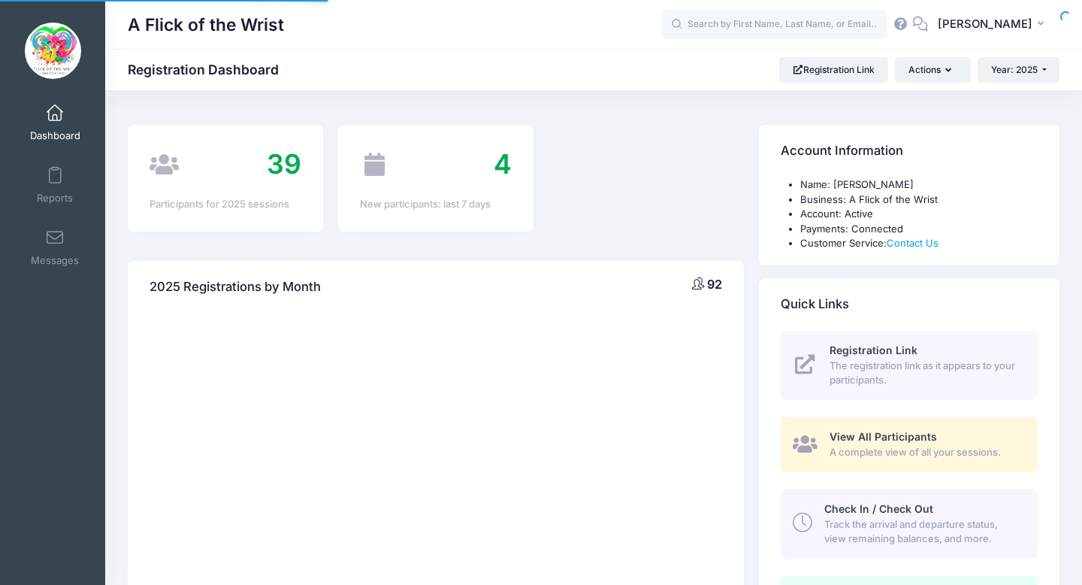
select select
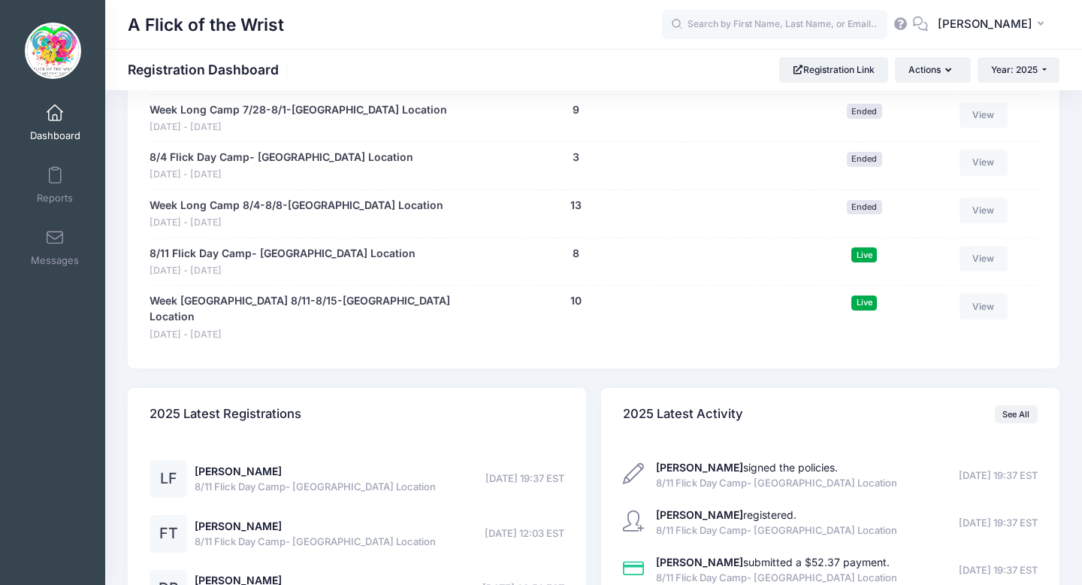
scroll to position [1262, 0]
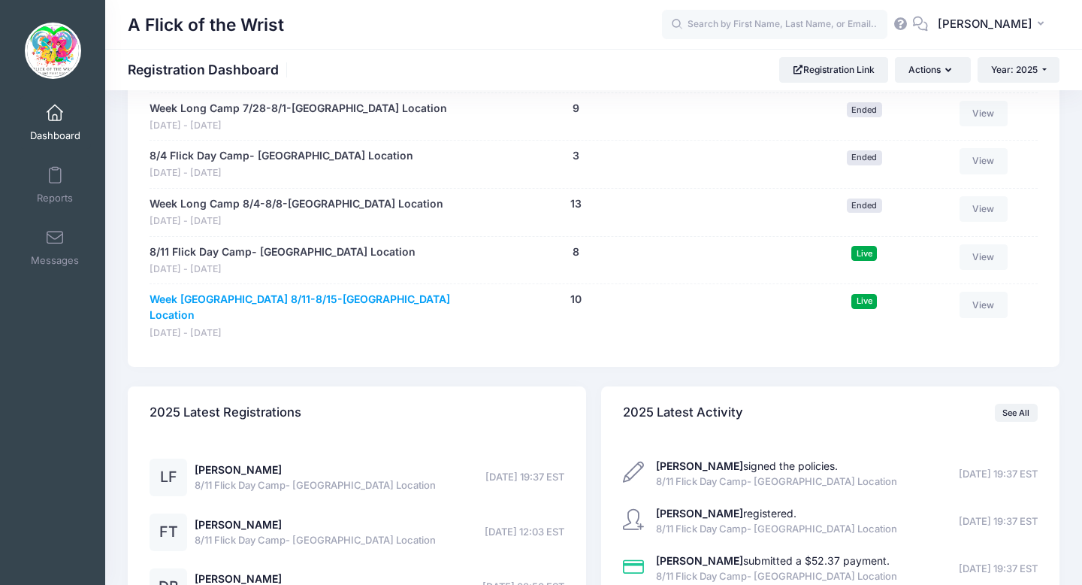
click at [316, 298] on link "Week [GEOGRAPHIC_DATA] 8/11-8/15-[GEOGRAPHIC_DATA] Location" at bounding box center [306, 308] width 313 height 32
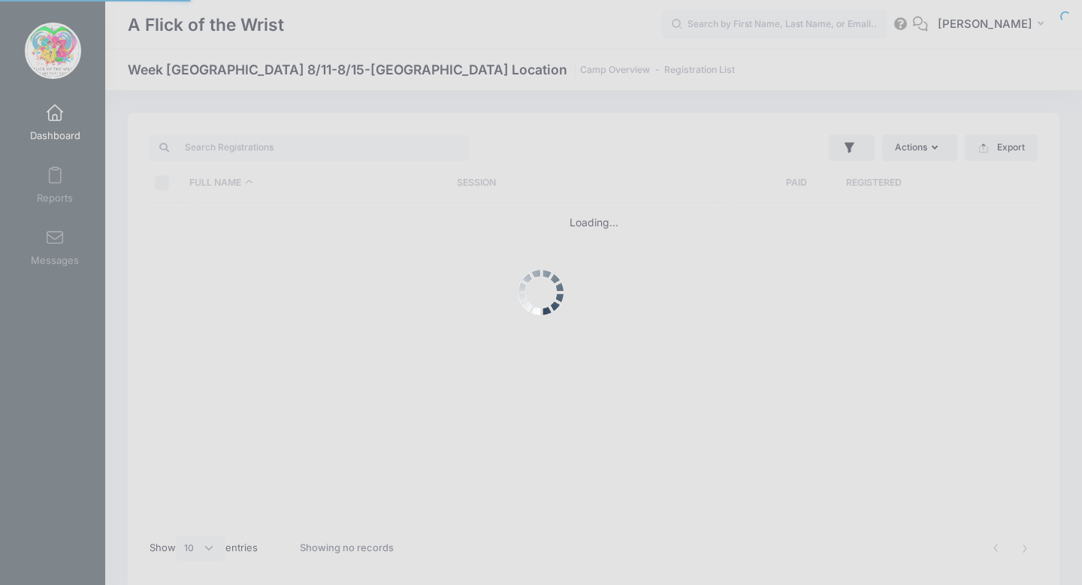
select select "10"
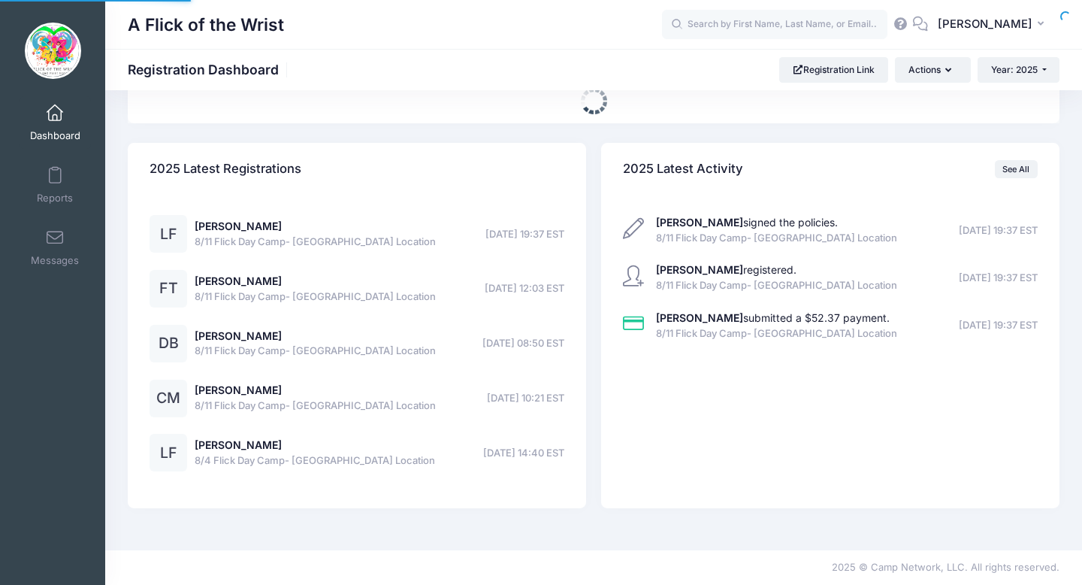
select select
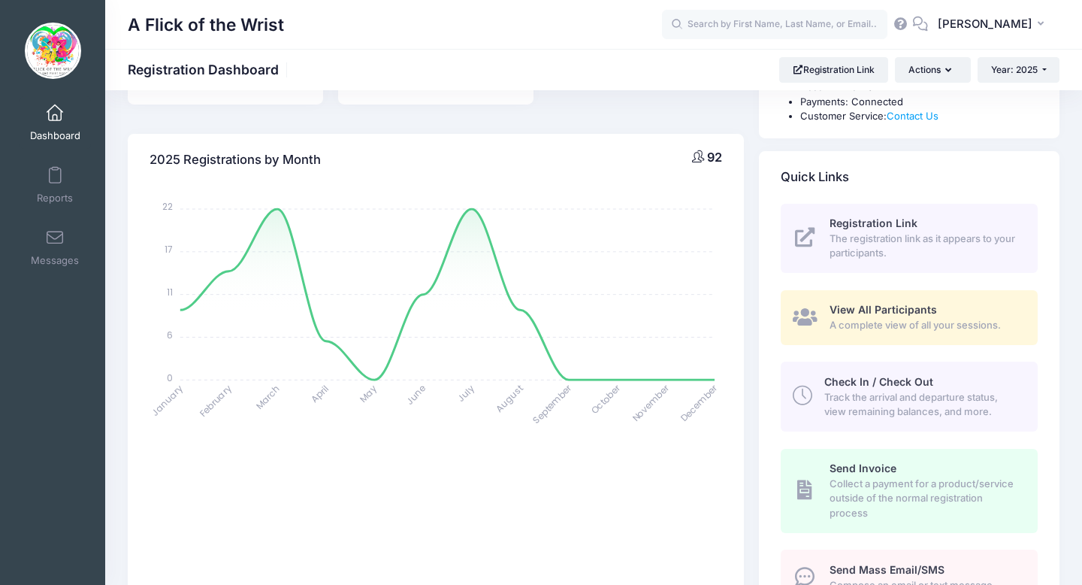
scroll to position [174, 0]
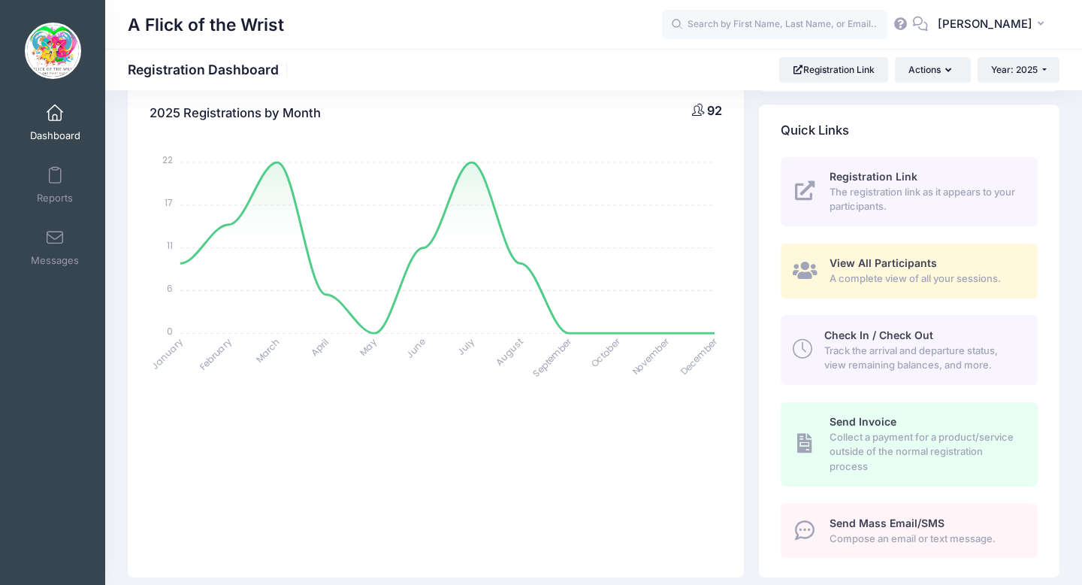
click at [853, 331] on span "Check In / Check Out" at bounding box center [878, 334] width 109 height 13
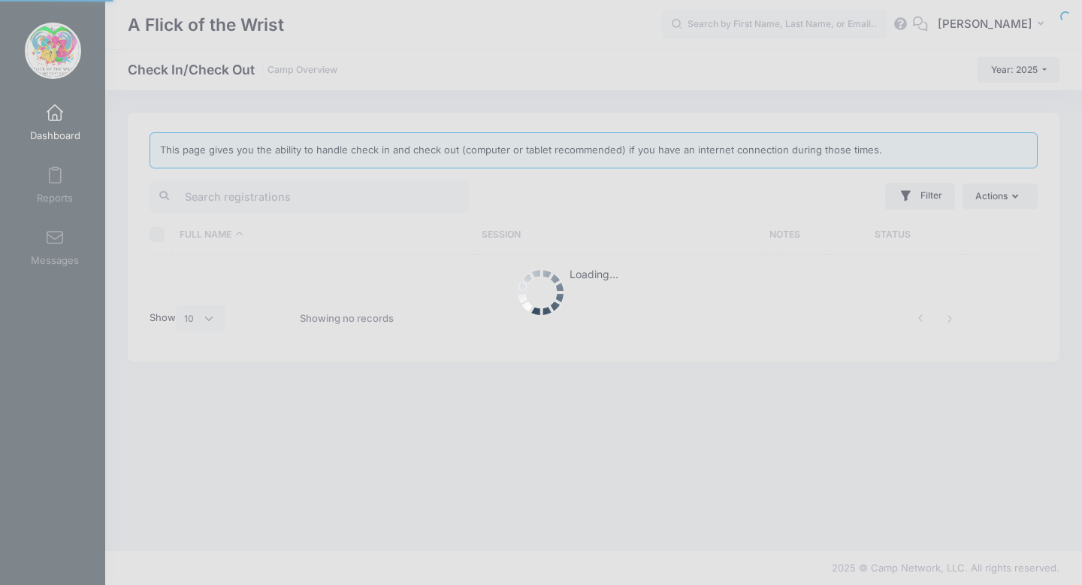
select select "10"
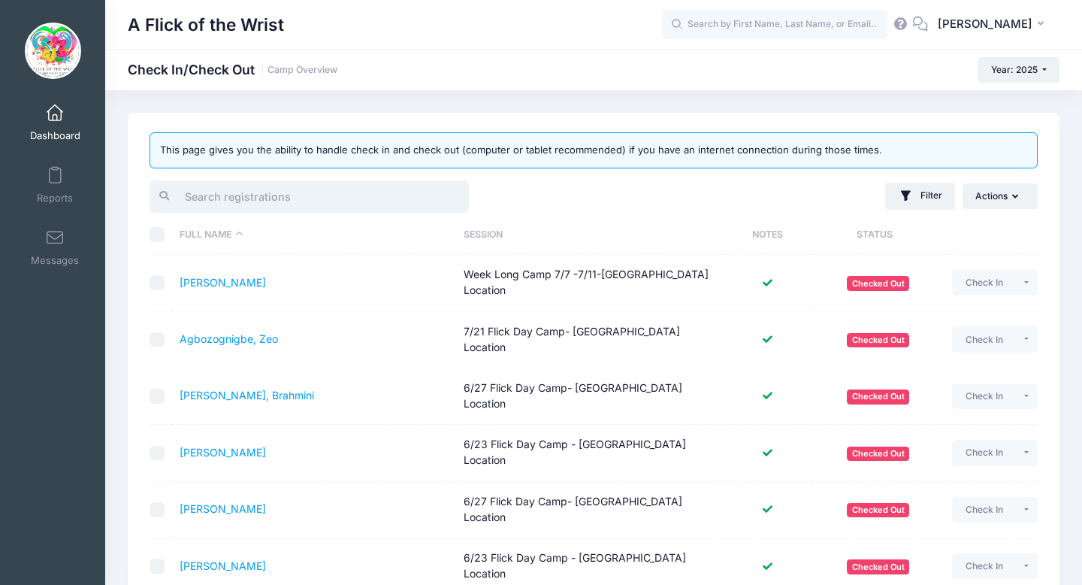
click at [342, 205] on input "search" at bounding box center [309, 196] width 319 height 32
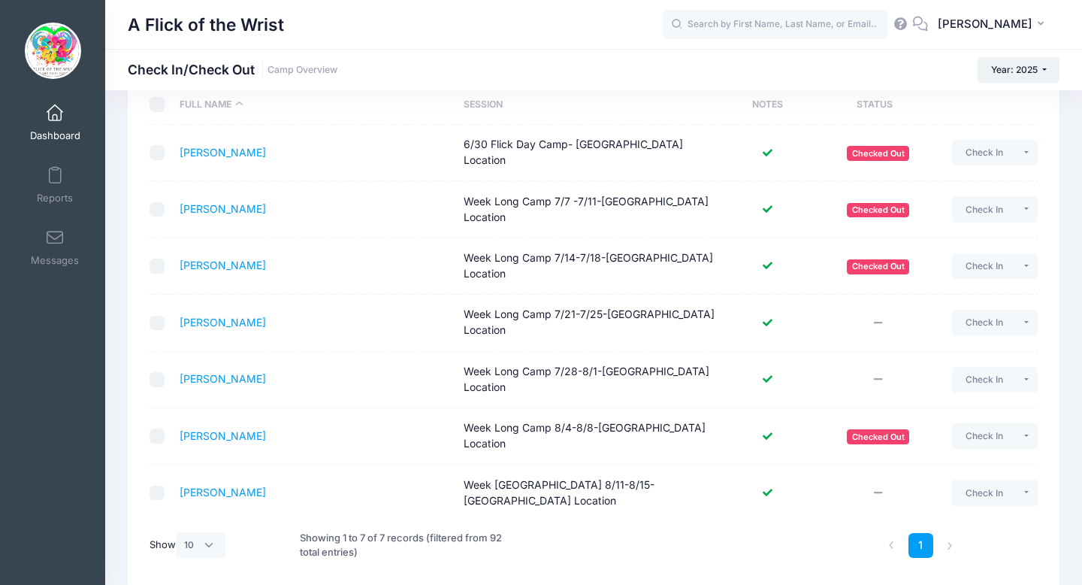
scroll to position [151, 0]
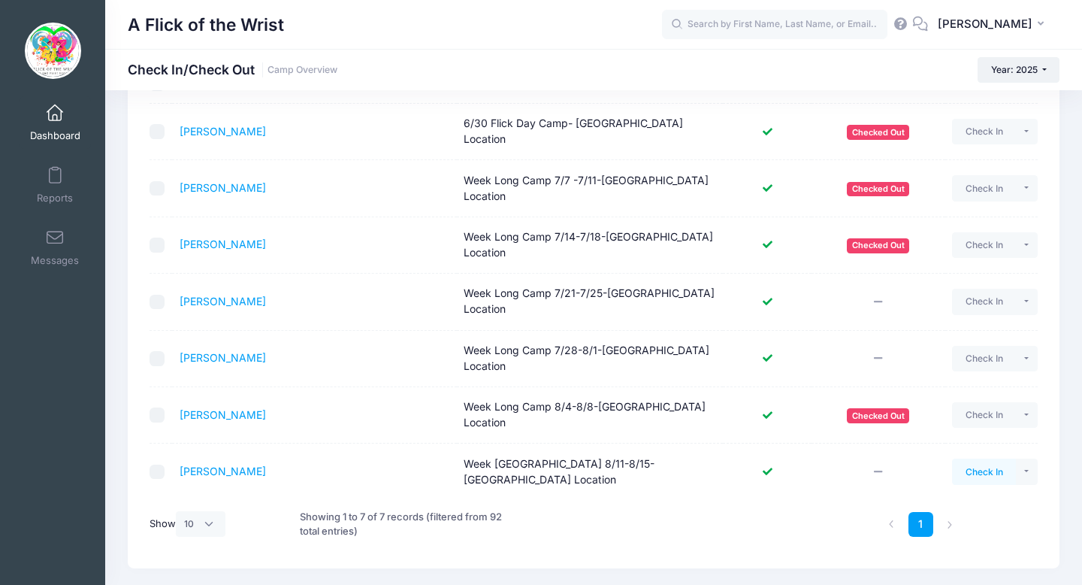
type input "[PERSON_NAME]"
click at [1011, 458] on button "Check In" at bounding box center [984, 471] width 64 height 26
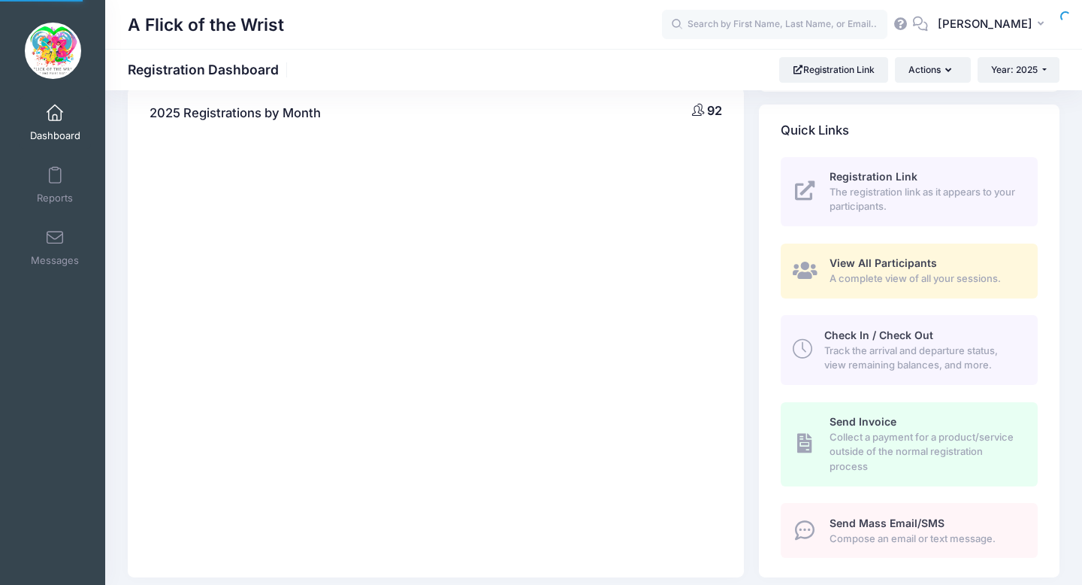
scroll to position [174, 0]
select select
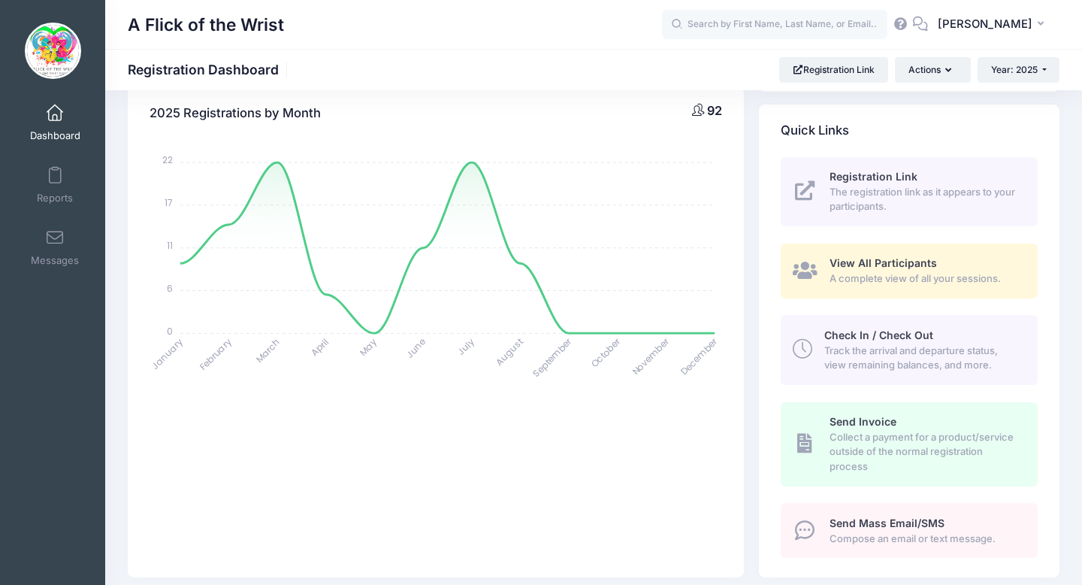
click at [912, 350] on span "Track the arrival and departure status, view remaining balances, and more." at bounding box center [922, 357] width 196 height 29
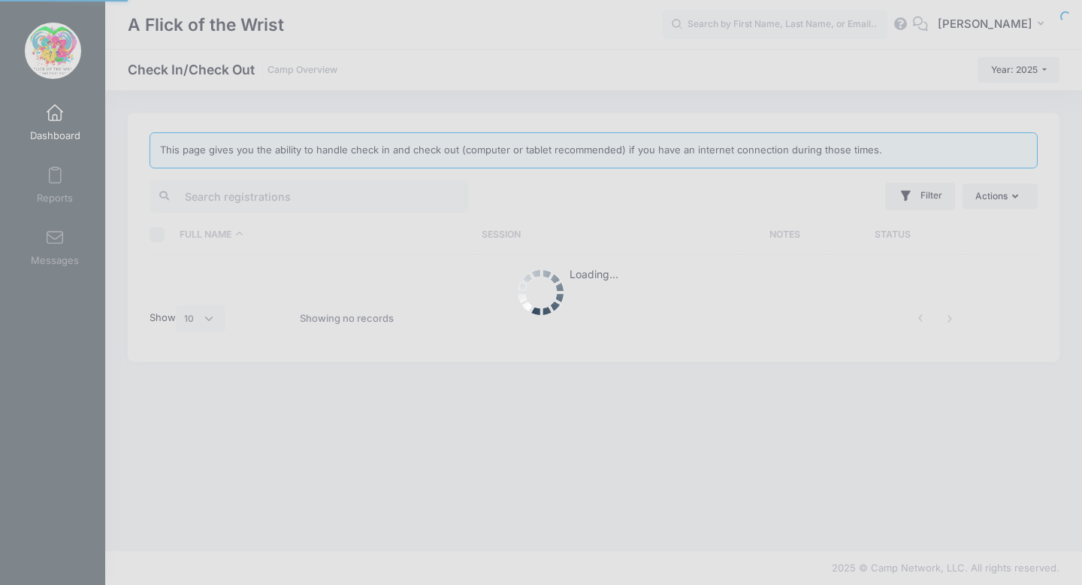
select select "10"
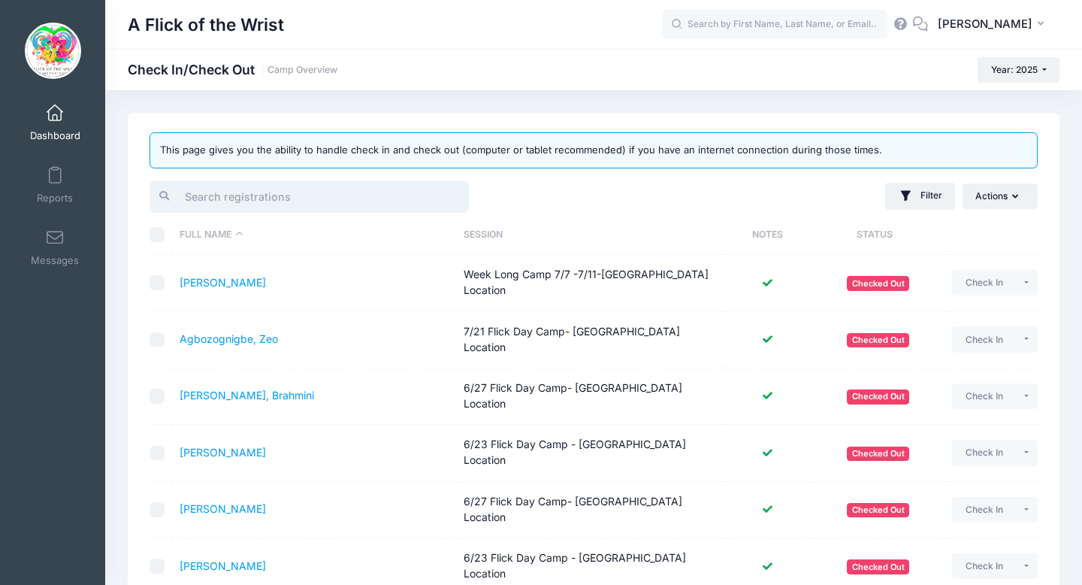
click at [323, 203] on input "search" at bounding box center [309, 196] width 319 height 32
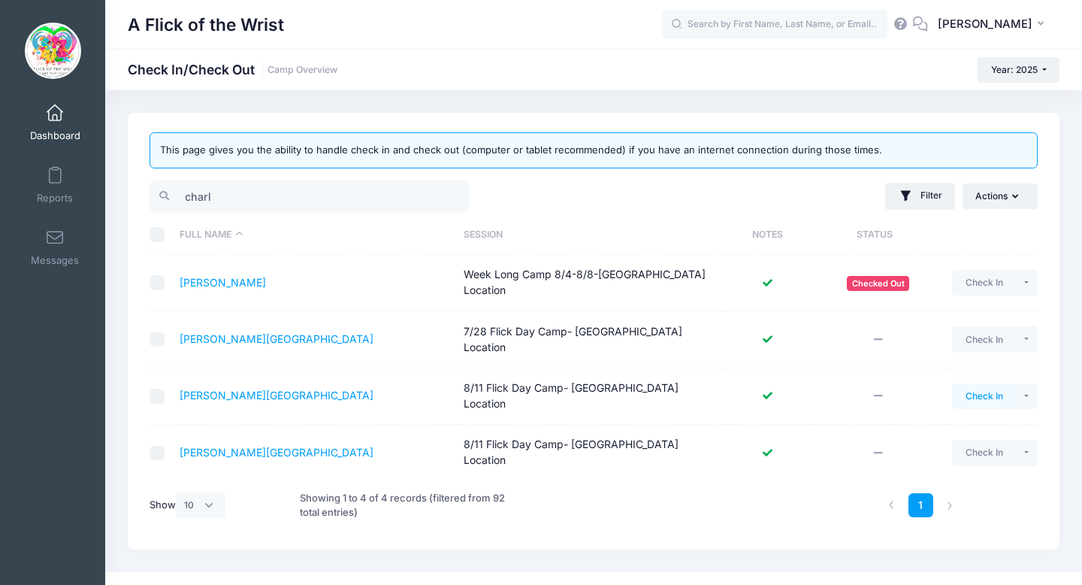
click at [978, 383] on button "Check In" at bounding box center [984, 396] width 64 height 26
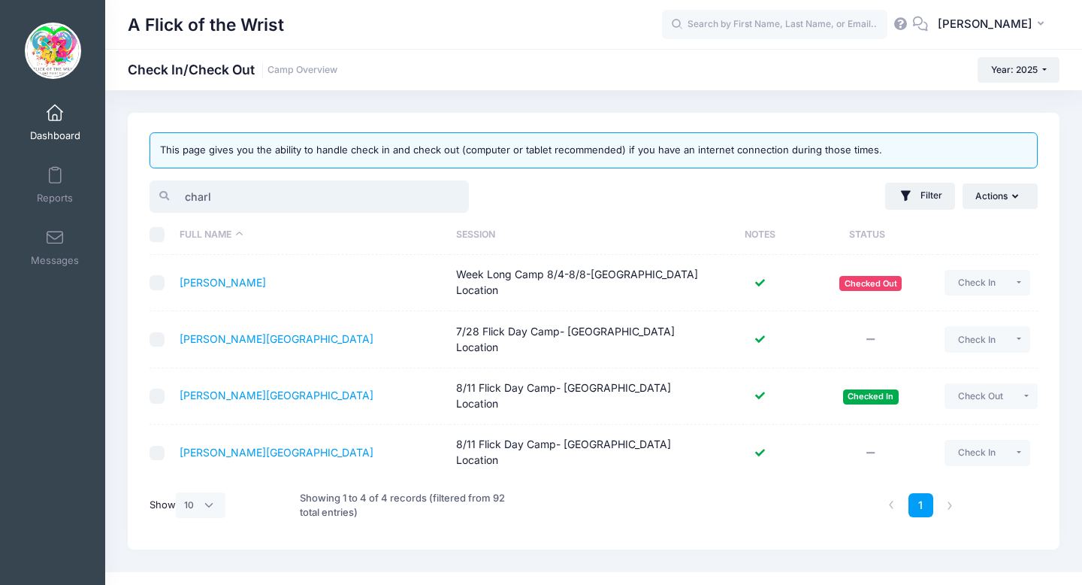
click at [278, 198] on input "charl" at bounding box center [309, 196] width 319 height 32
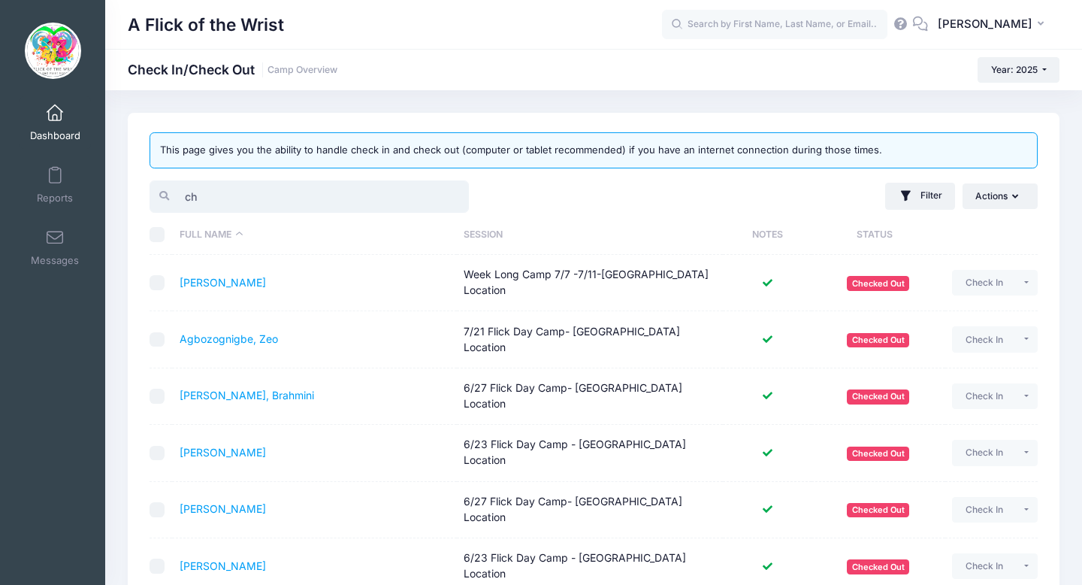
type input "c"
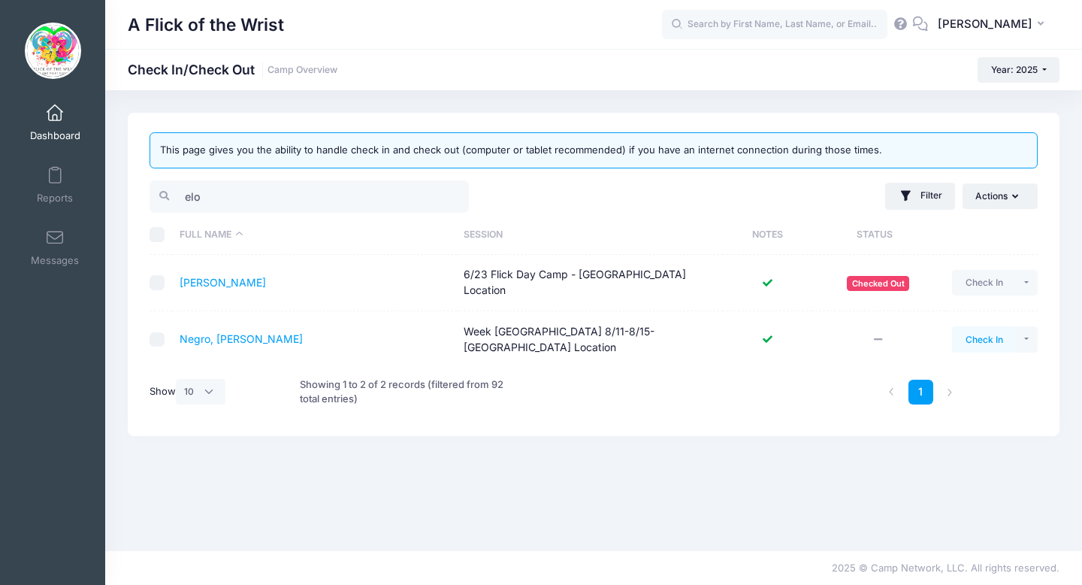
click at [983, 326] on button "Check In" at bounding box center [984, 339] width 64 height 26
click at [373, 203] on input "elo" at bounding box center [309, 196] width 319 height 32
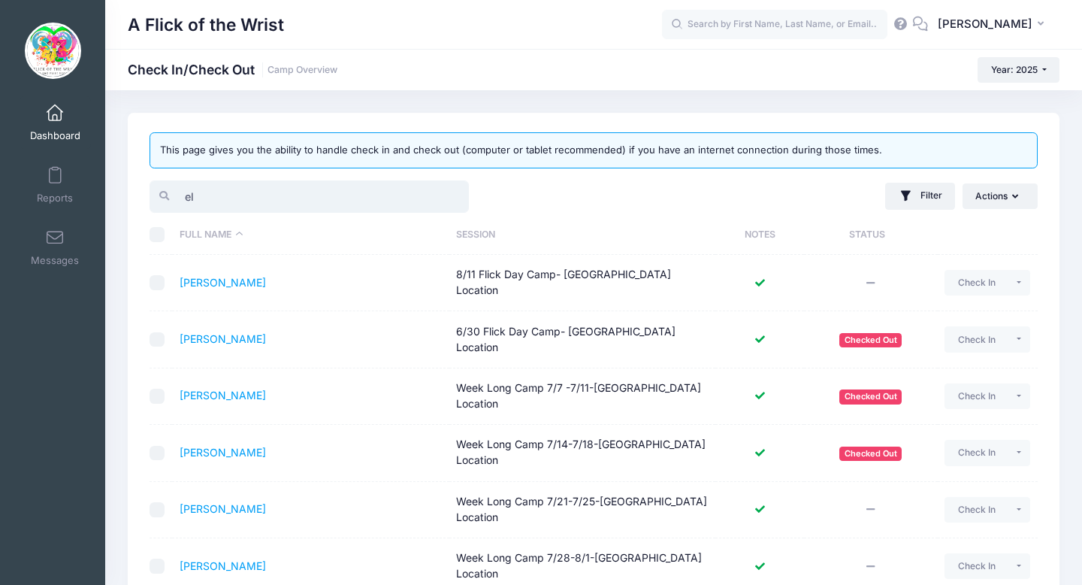
type input "e"
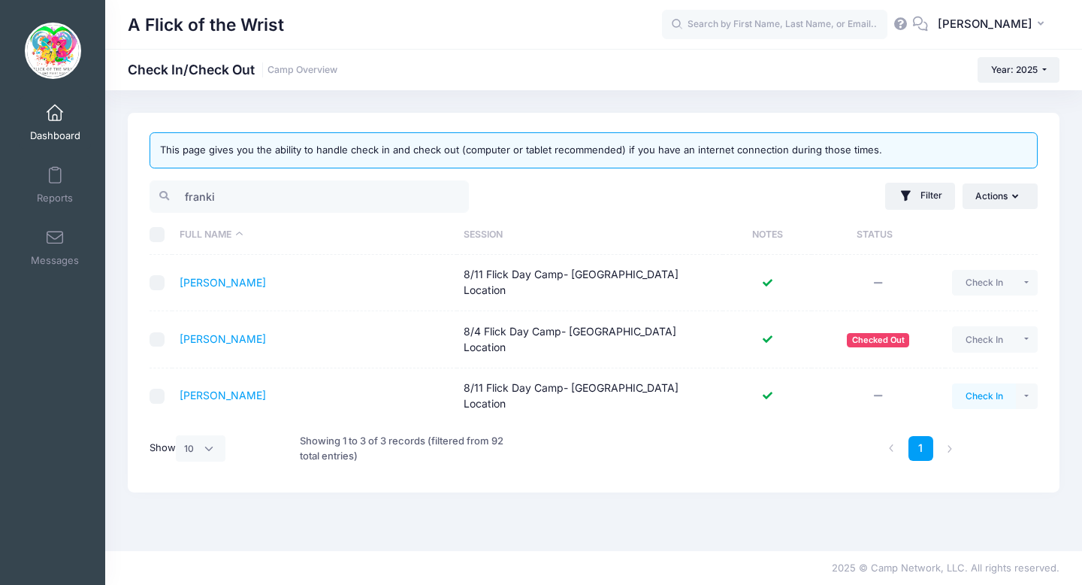
click at [978, 383] on button "Check In" at bounding box center [984, 396] width 64 height 26
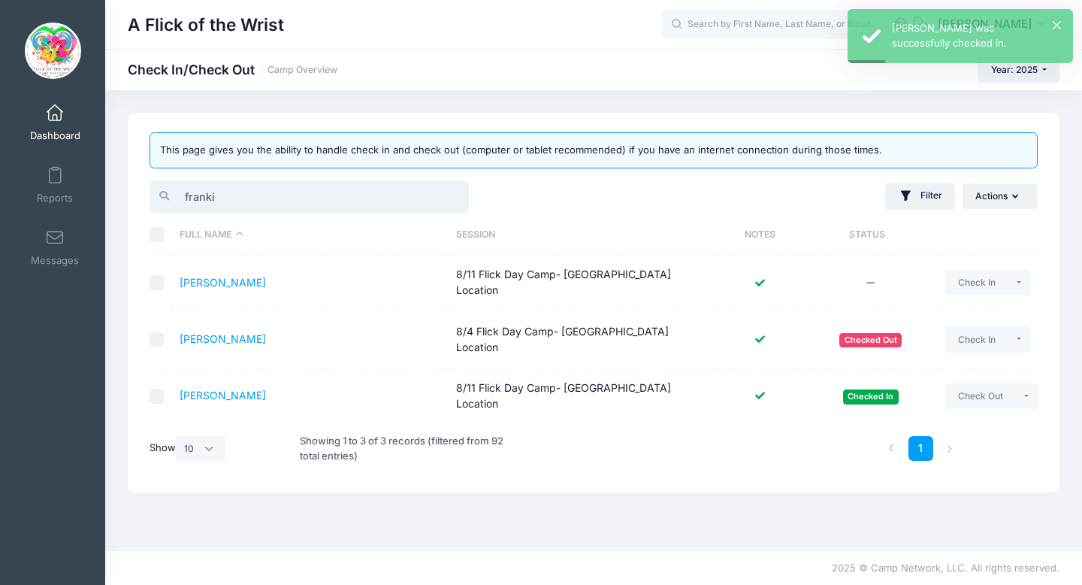
click at [315, 211] on input "franki" at bounding box center [309, 196] width 319 height 32
type input "f"
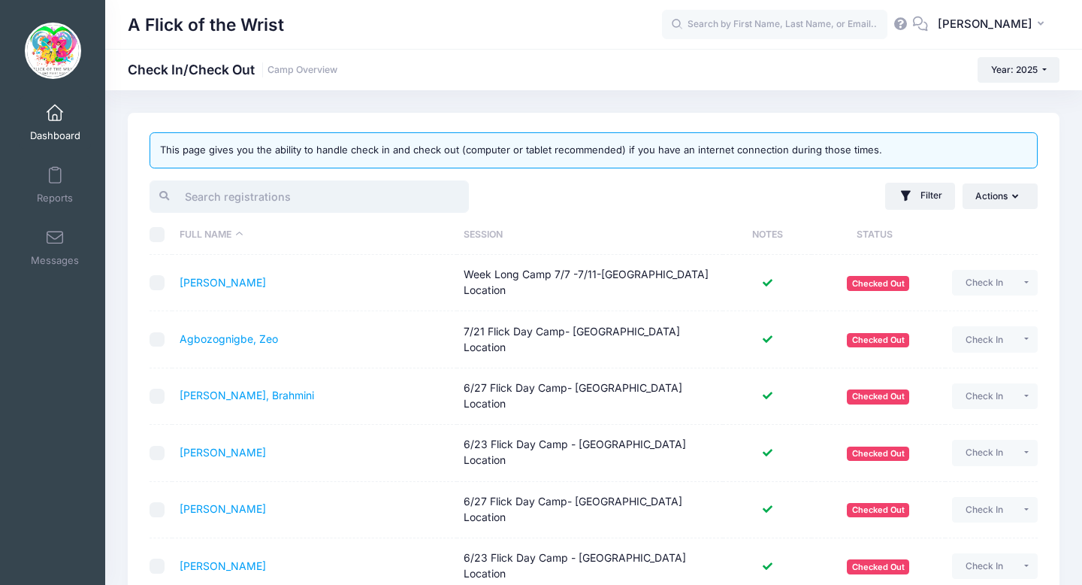
click at [362, 197] on input "search" at bounding box center [309, 196] width 319 height 32
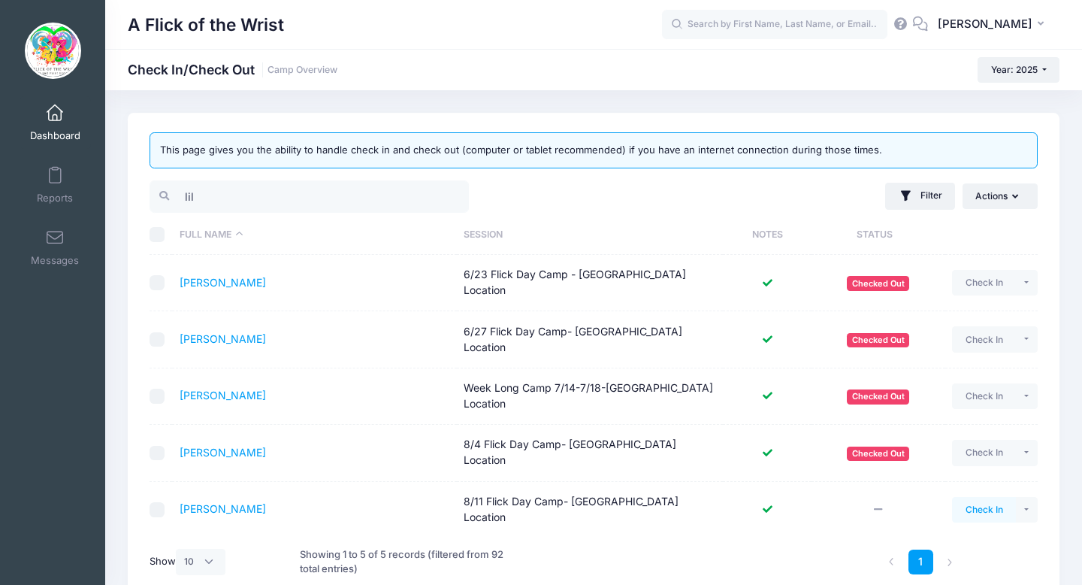
click at [980, 497] on button "Check In" at bounding box center [984, 510] width 64 height 26
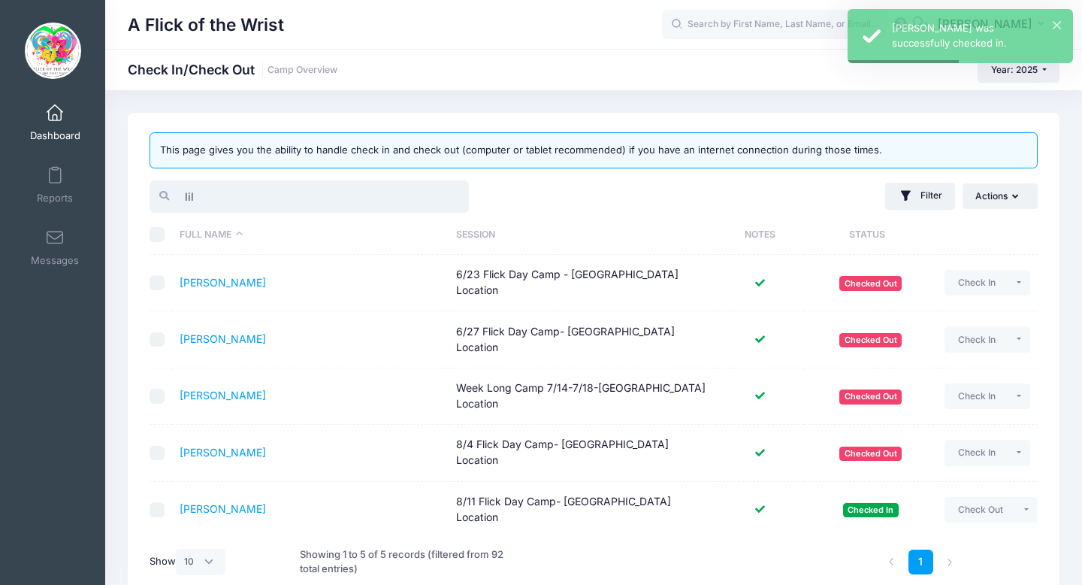
click at [309, 197] on input "lil" at bounding box center [309, 196] width 319 height 32
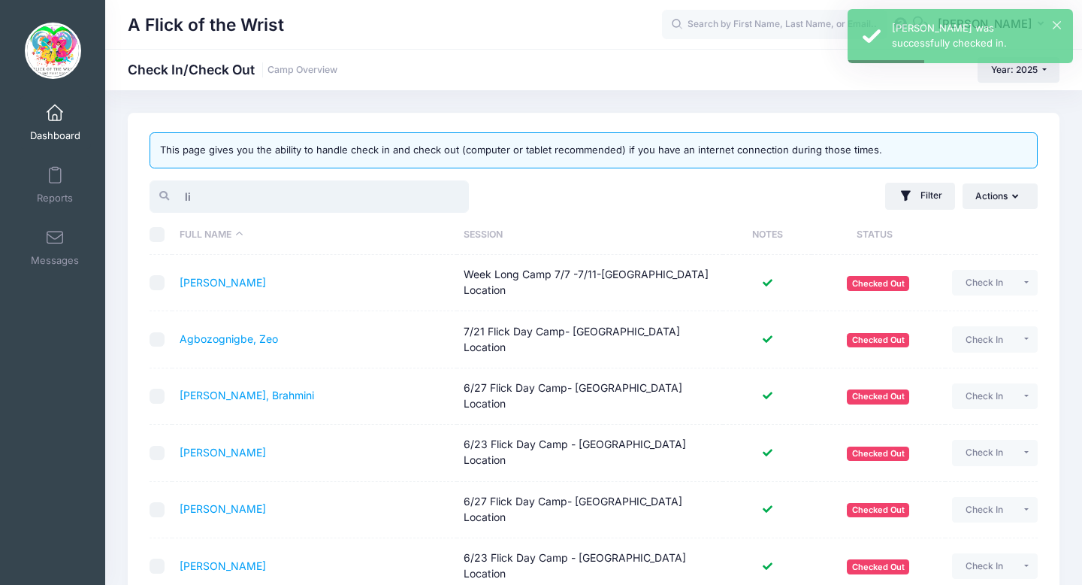
type input "l"
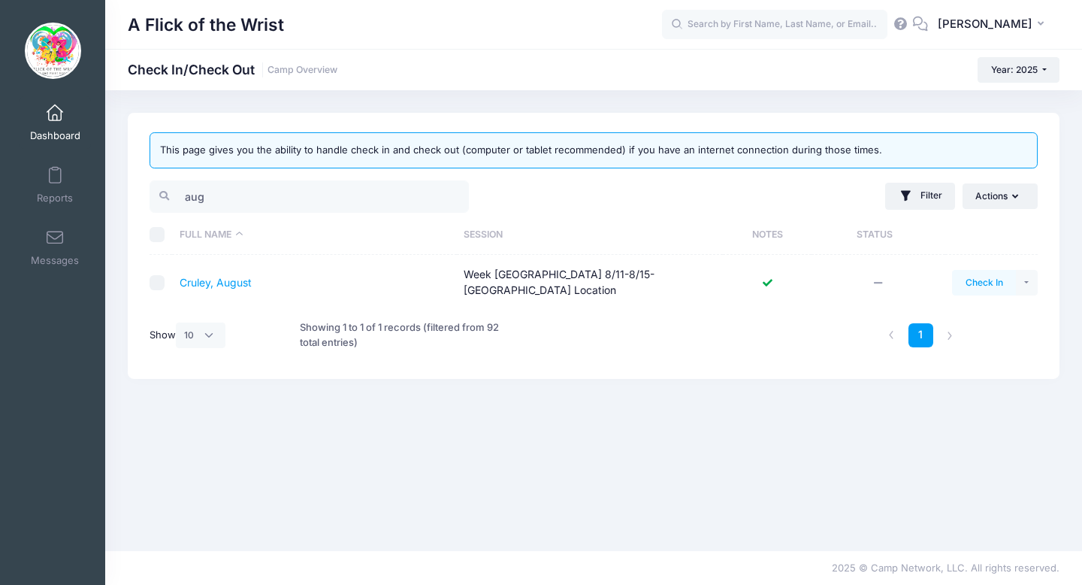
click at [979, 271] on button "Check In" at bounding box center [984, 283] width 64 height 26
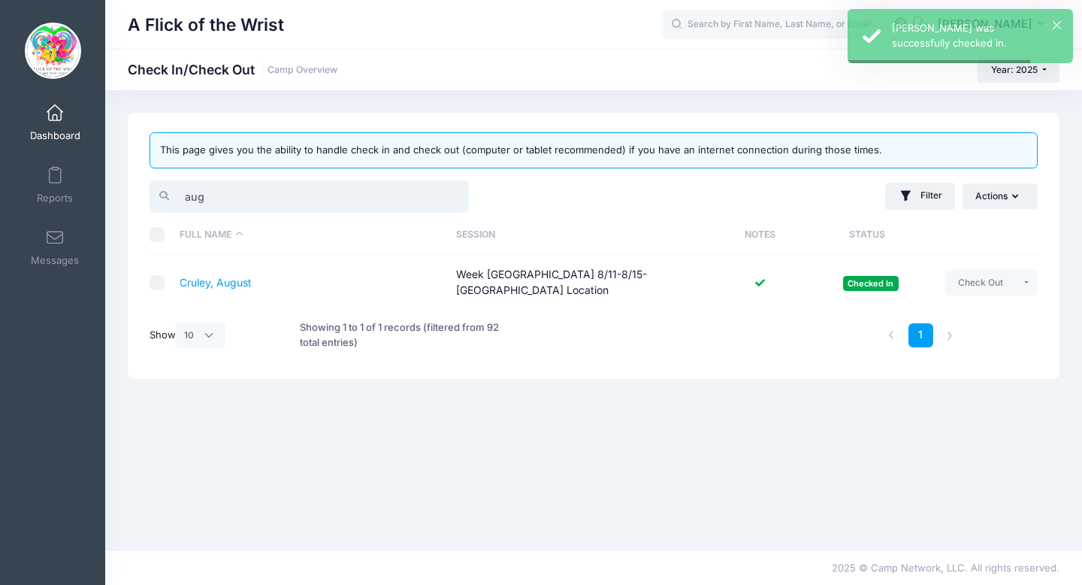
click at [316, 196] on input "aug" at bounding box center [309, 196] width 319 height 32
type input "a"
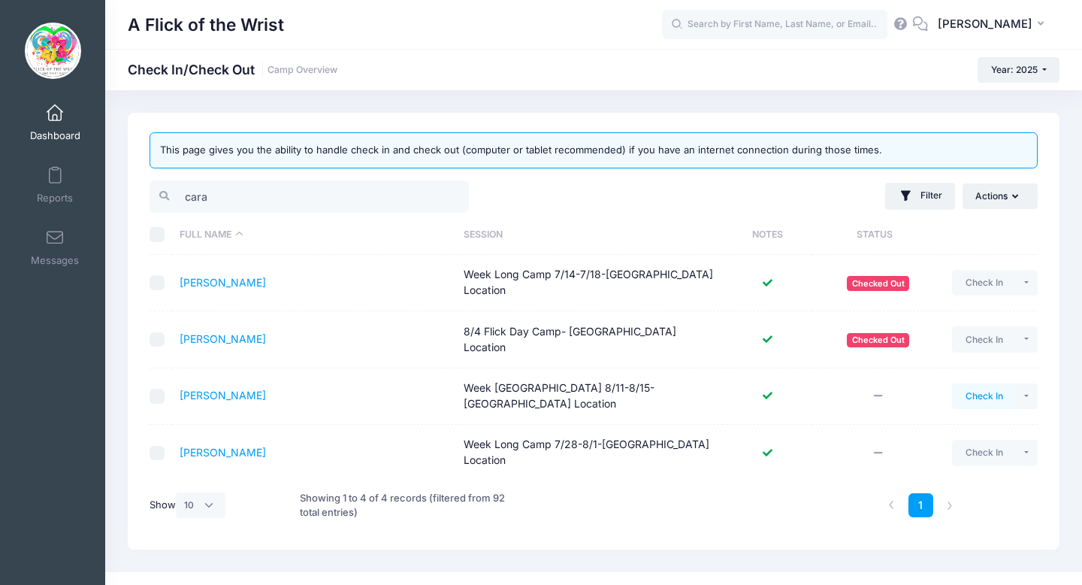
click at [977, 383] on button "Check In" at bounding box center [984, 396] width 64 height 26
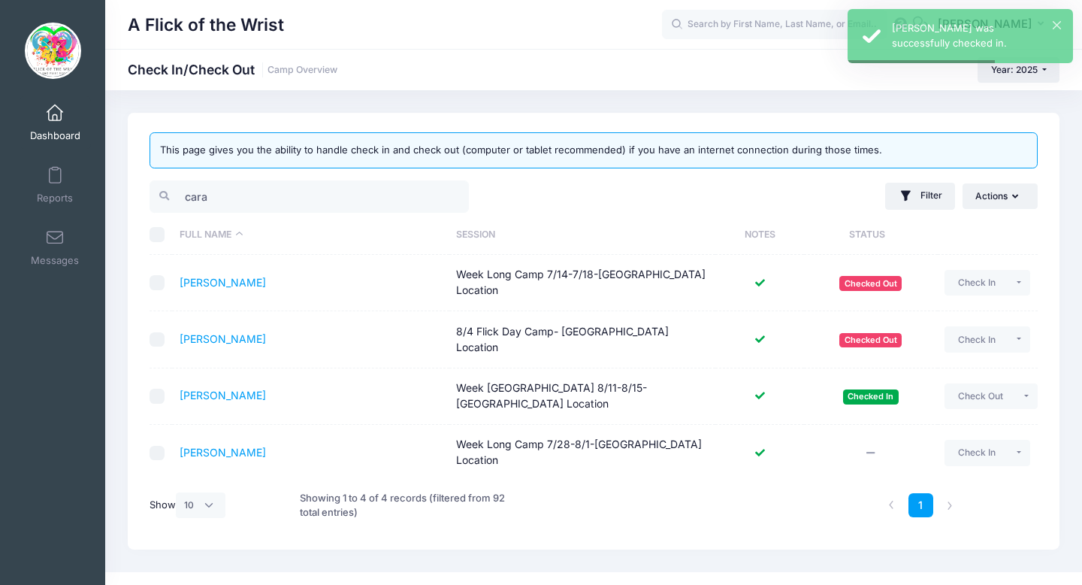
click at [249, 217] on th "Full Name" at bounding box center [310, 235] width 277 height 40
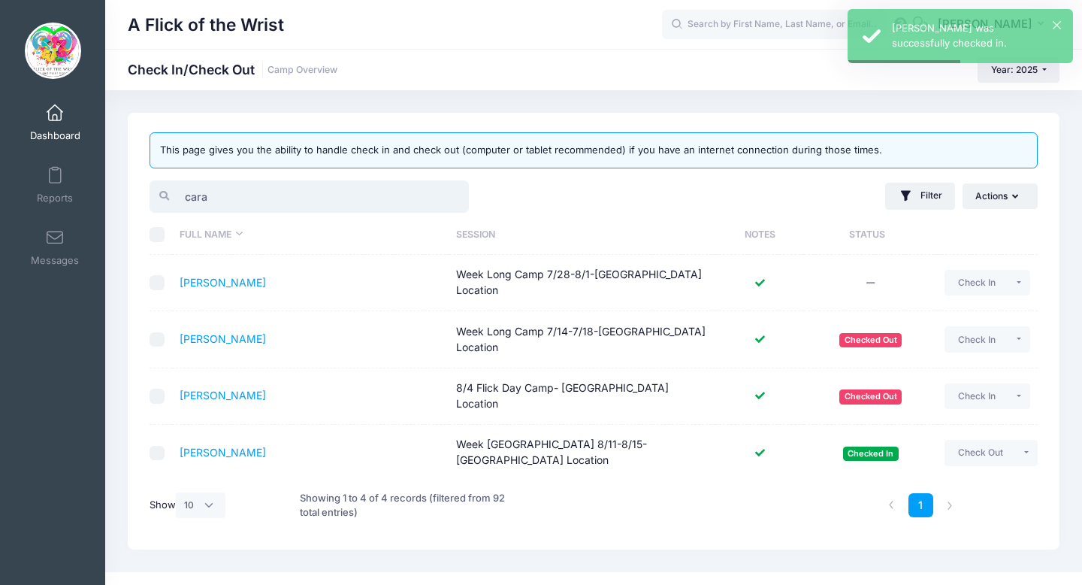
click at [250, 196] on input "cara" at bounding box center [309, 196] width 319 height 32
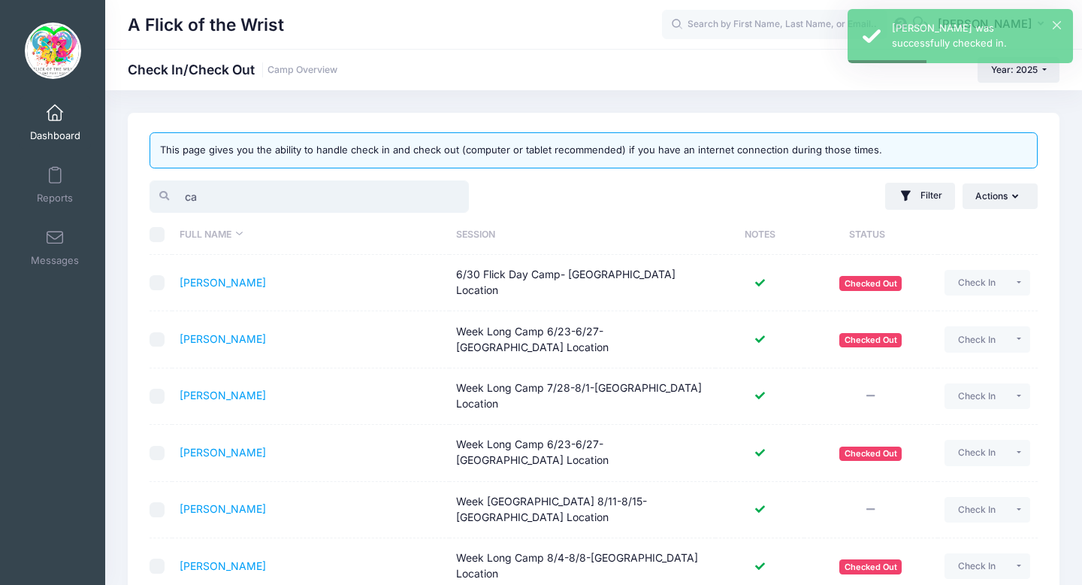
type input "c"
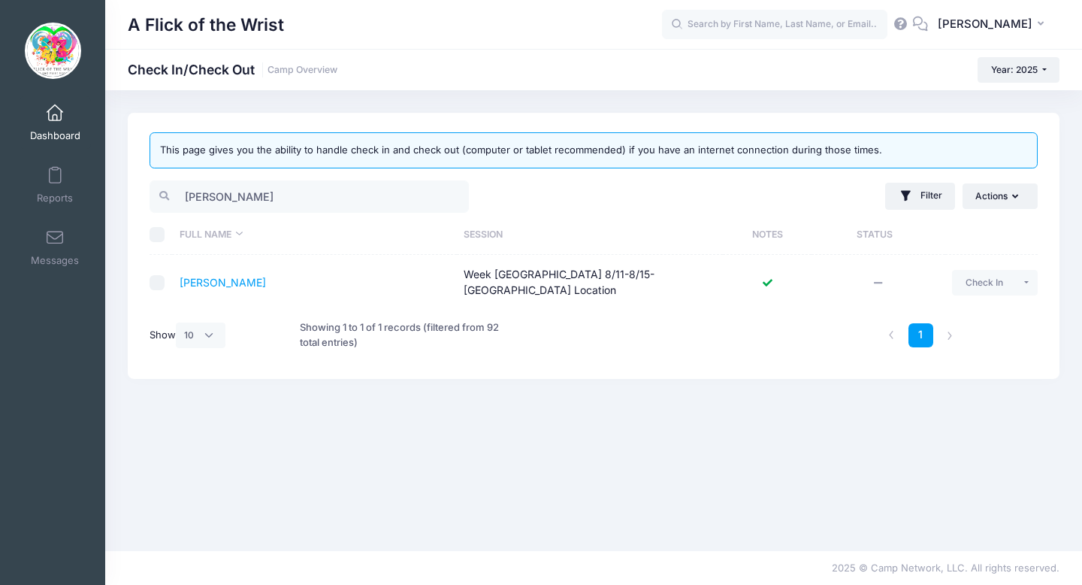
click at [968, 295] on td "Check In Payment Reminder Document Reminder Enter Payment Clear Status" at bounding box center [991, 283] width 92 height 56
click at [969, 289] on button "Check In" at bounding box center [984, 283] width 64 height 26
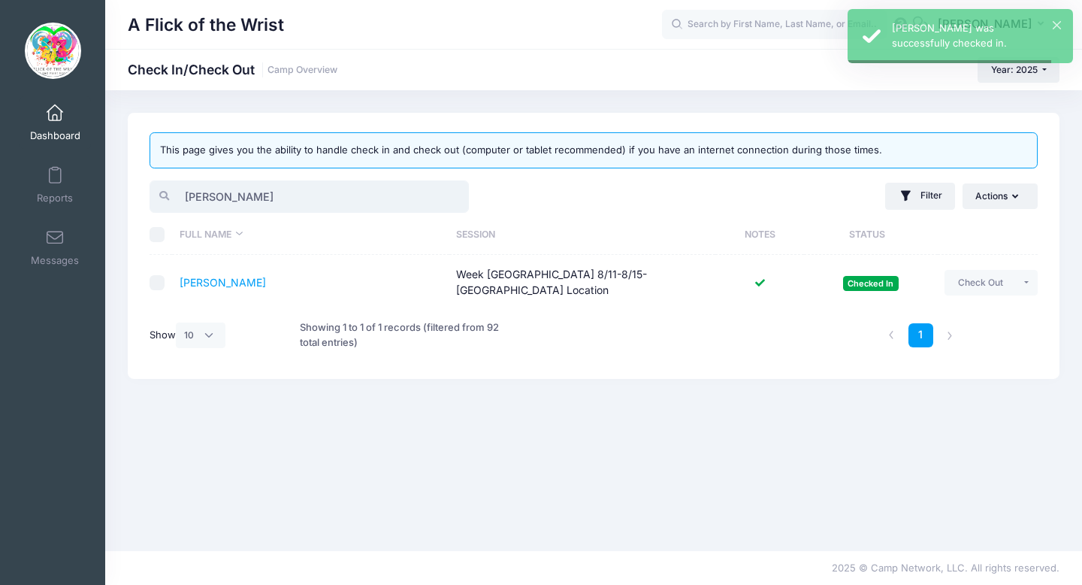
click at [289, 199] on input "lana" at bounding box center [309, 196] width 319 height 32
type input "l"
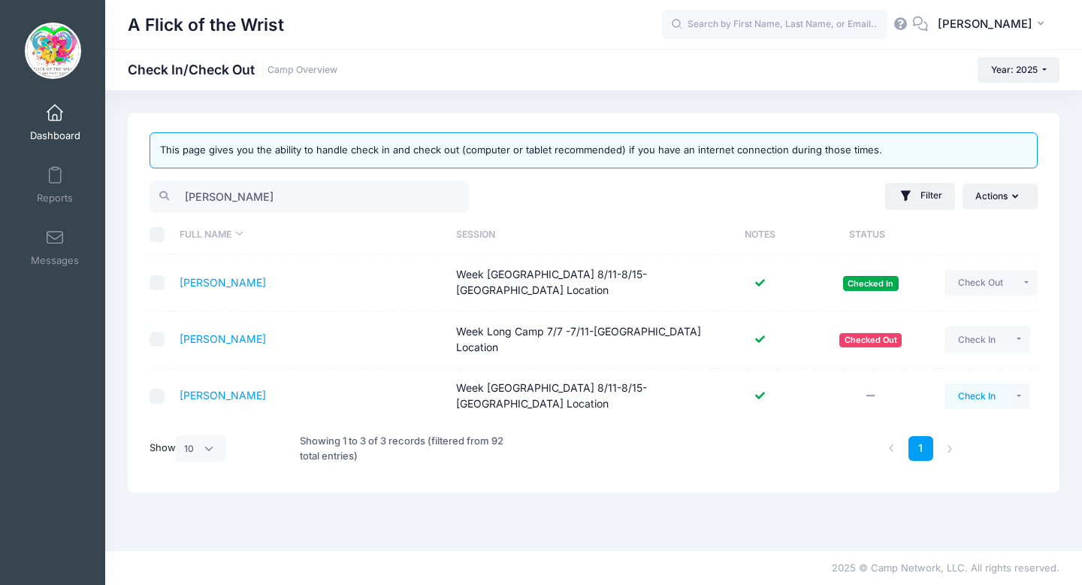
click at [975, 388] on button "Check In" at bounding box center [976, 396] width 64 height 26
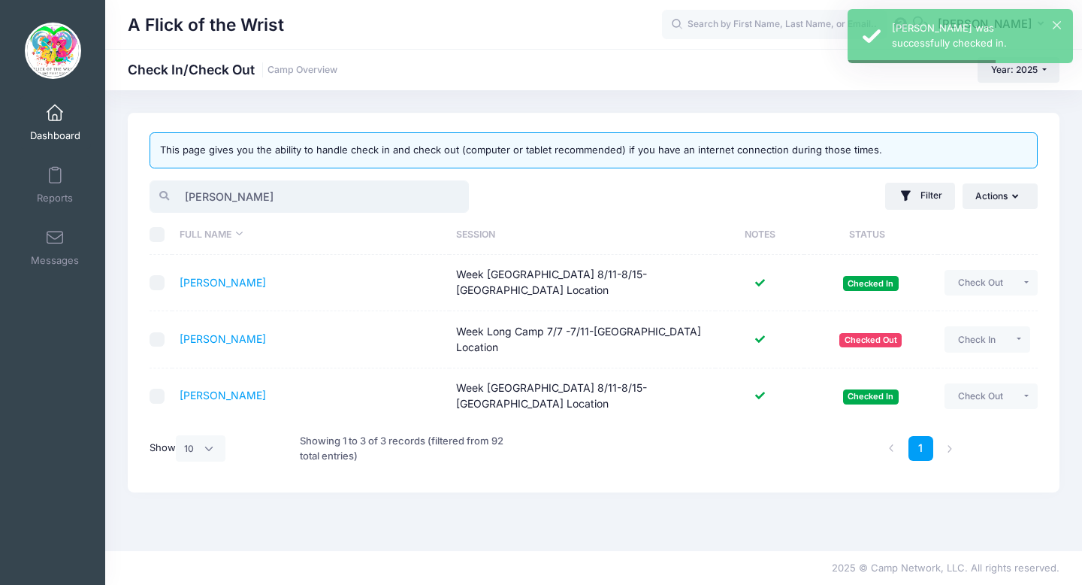
click at [295, 198] on input "bailey" at bounding box center [309, 196] width 319 height 32
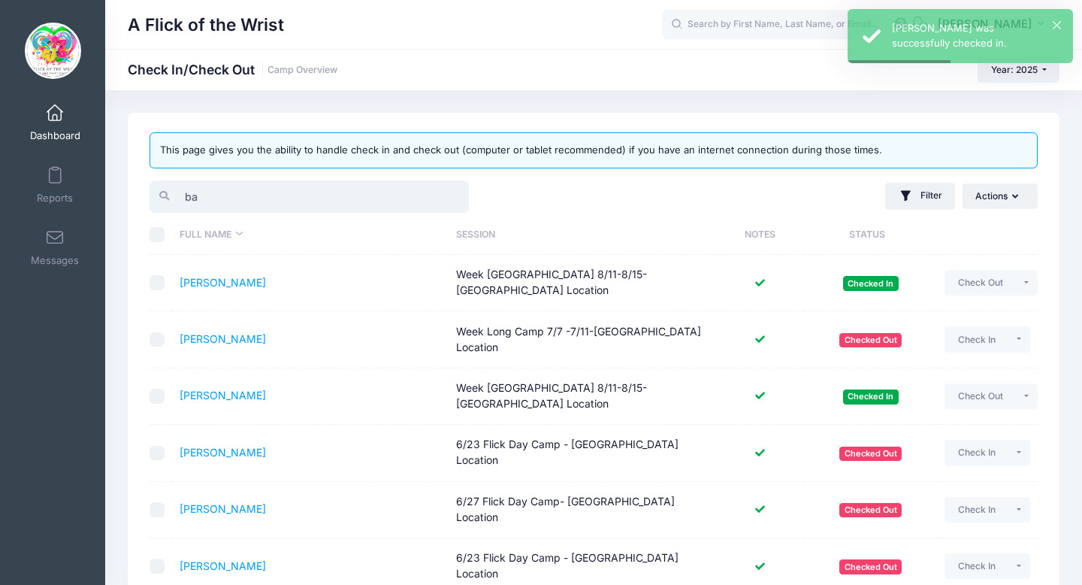
type input "b"
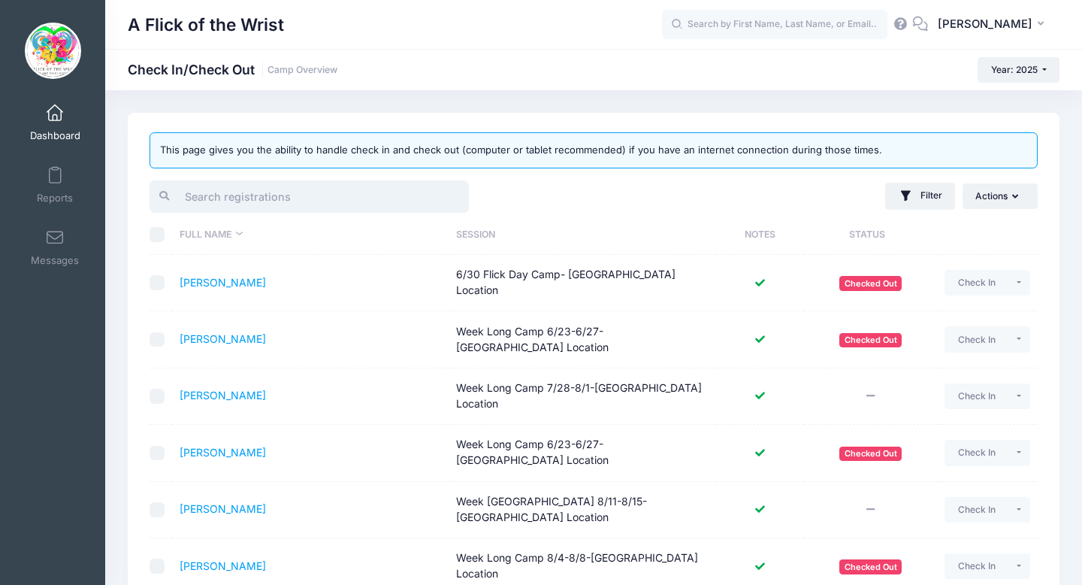
click at [316, 205] on input "search" at bounding box center [309, 196] width 319 height 32
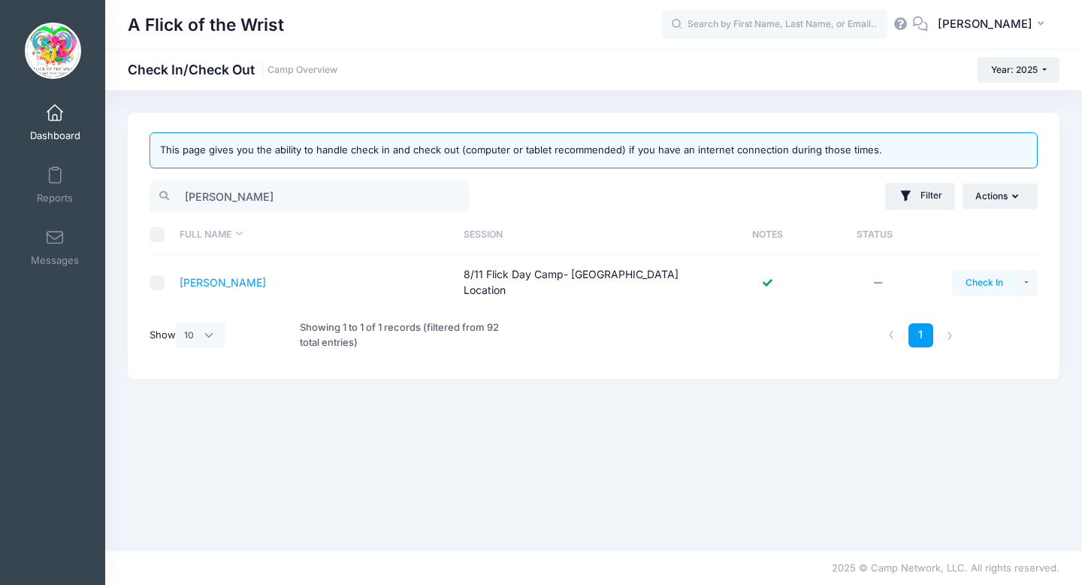
click at [970, 283] on button "Check In" at bounding box center [984, 283] width 64 height 26
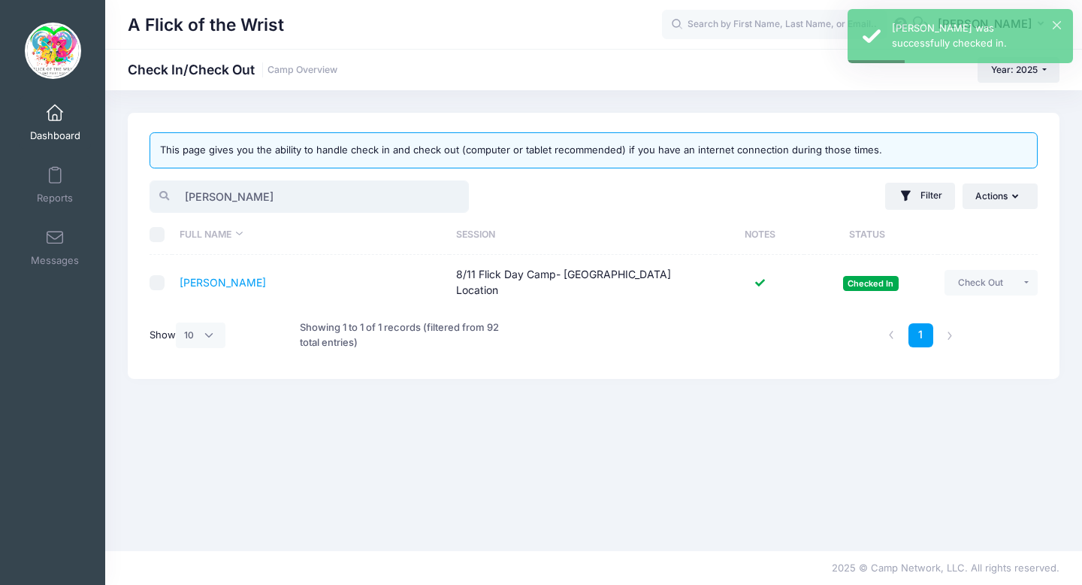
click at [460, 192] on input "dani" at bounding box center [309, 196] width 319 height 32
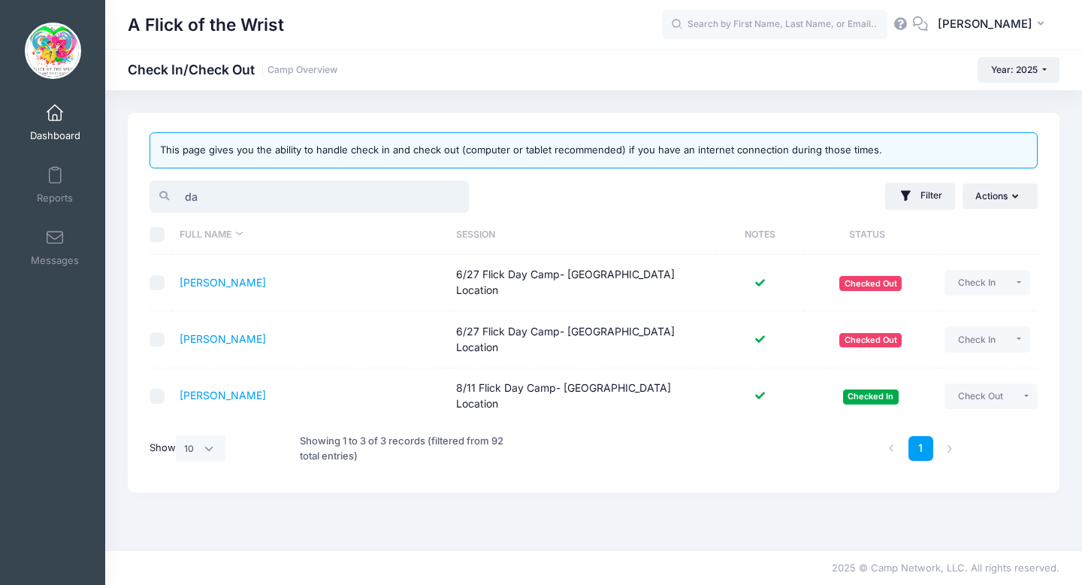
type input "d"
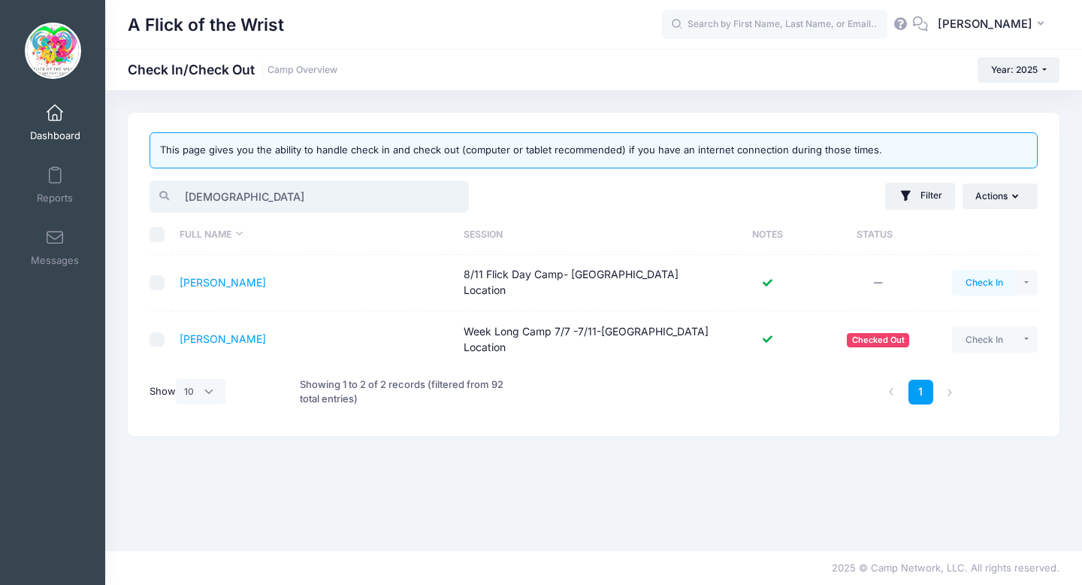
type input "jude"
click at [982, 285] on button "Check In" at bounding box center [984, 283] width 64 height 26
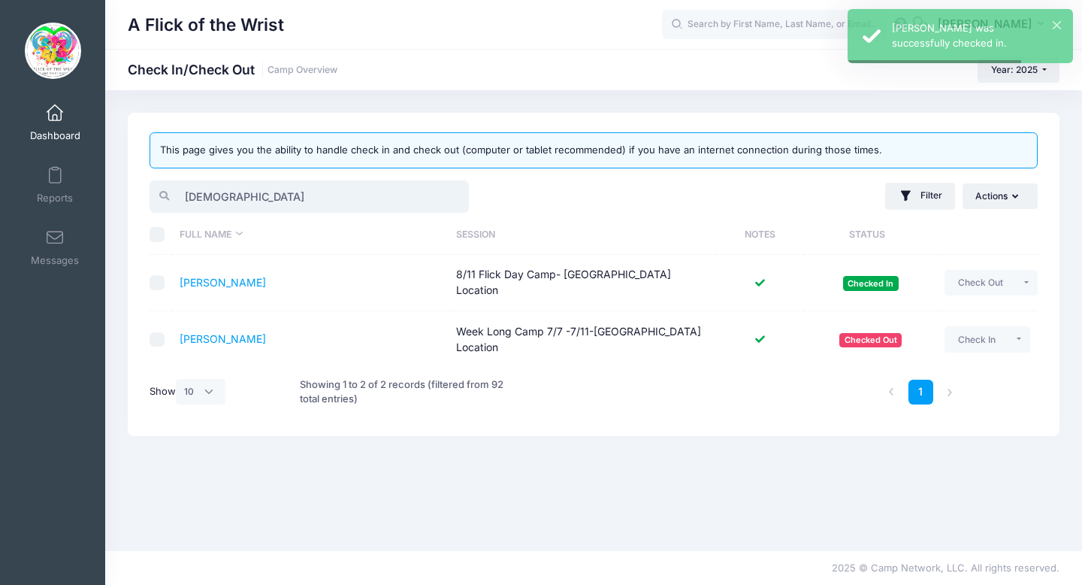
click at [451, 194] on input "jude" at bounding box center [309, 196] width 319 height 32
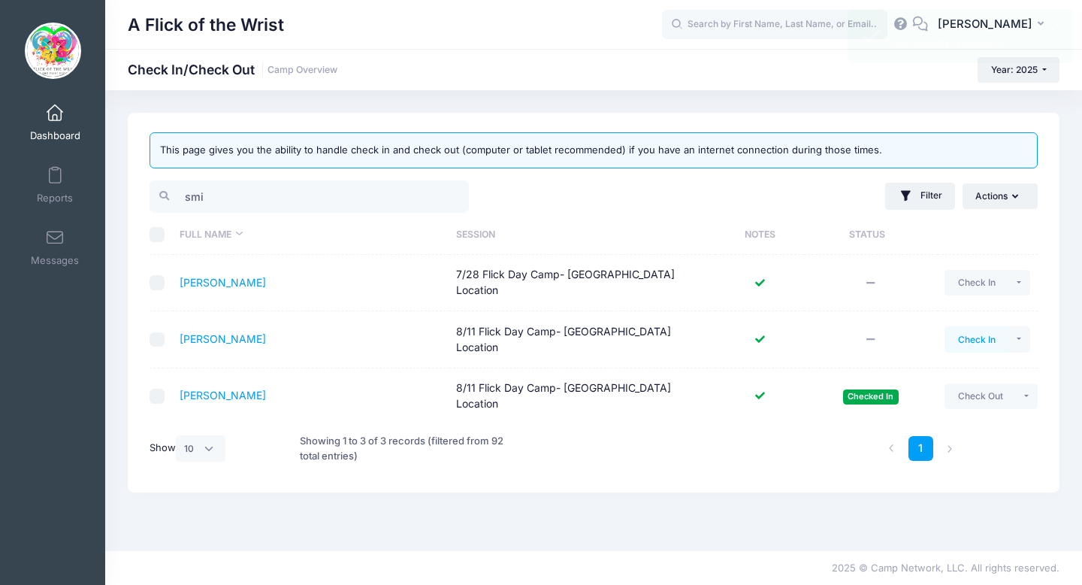
click at [989, 332] on button "Check In" at bounding box center [976, 339] width 64 height 26
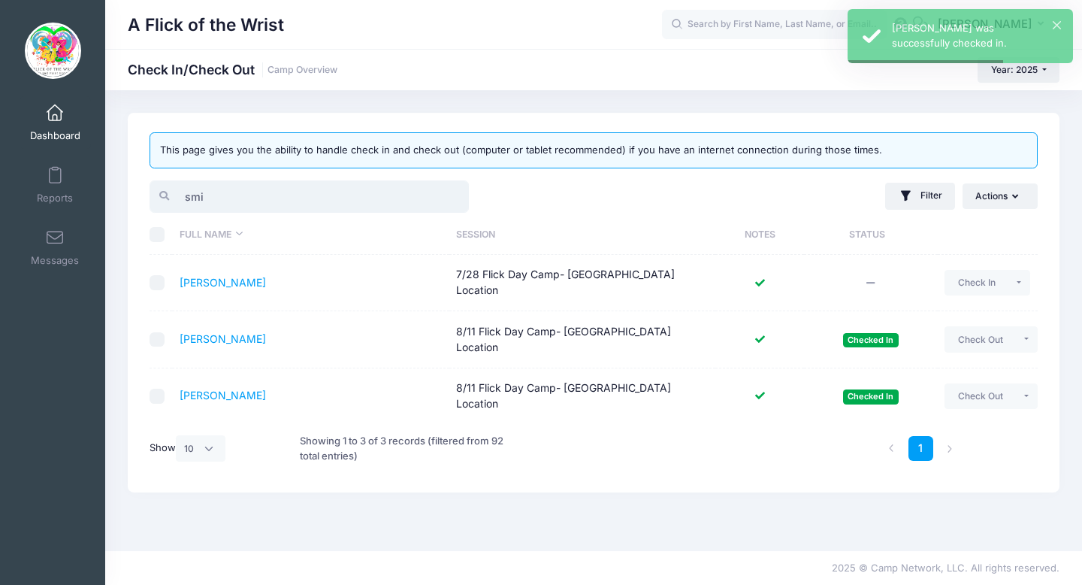
click at [246, 193] on input "smi" at bounding box center [309, 196] width 319 height 32
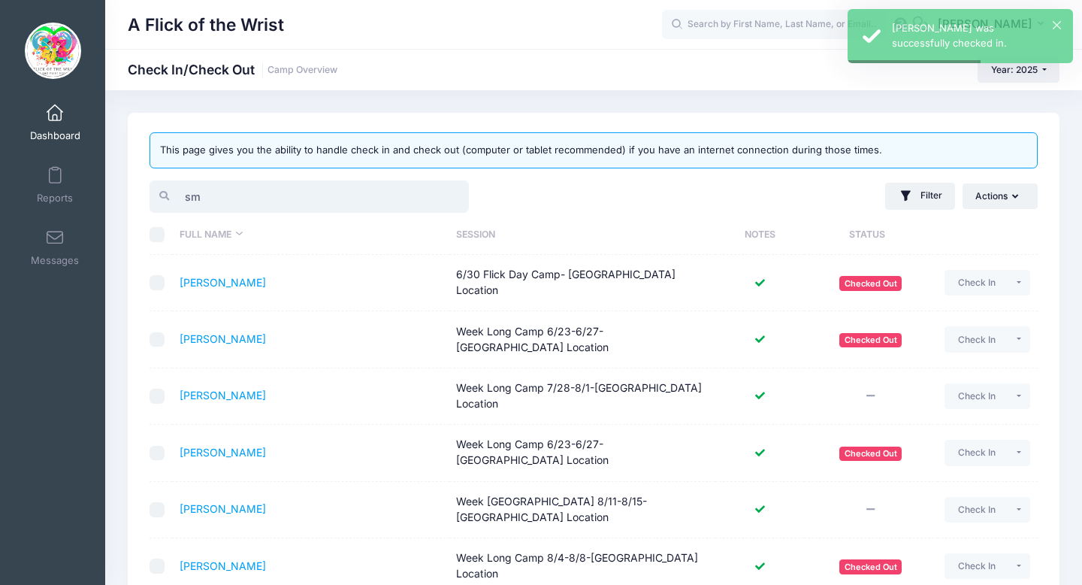
type input "s"
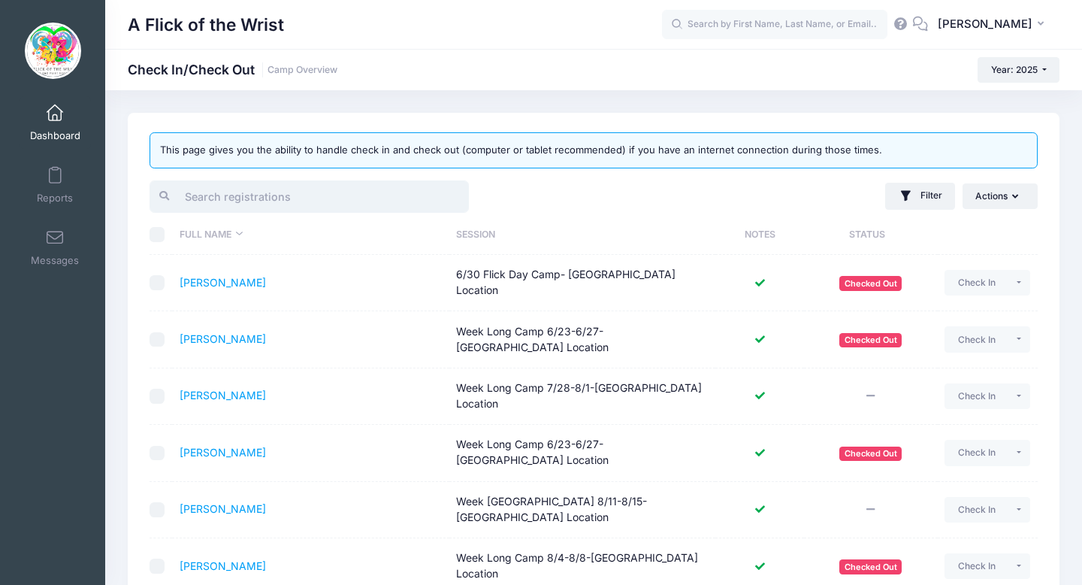
click at [342, 195] on input "search" at bounding box center [309, 196] width 319 height 32
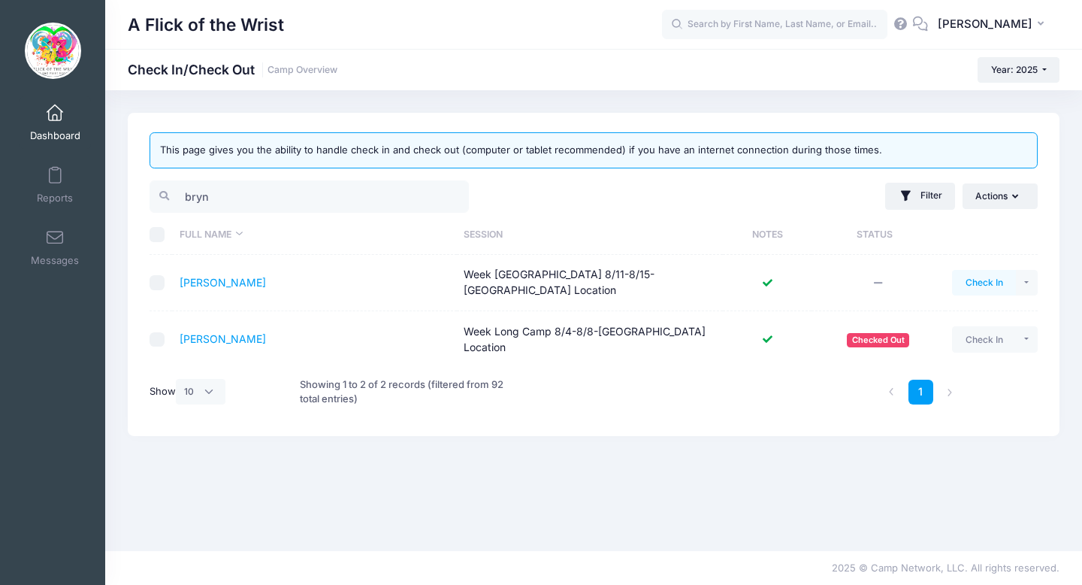
click at [987, 282] on button "Check In" at bounding box center [984, 283] width 64 height 26
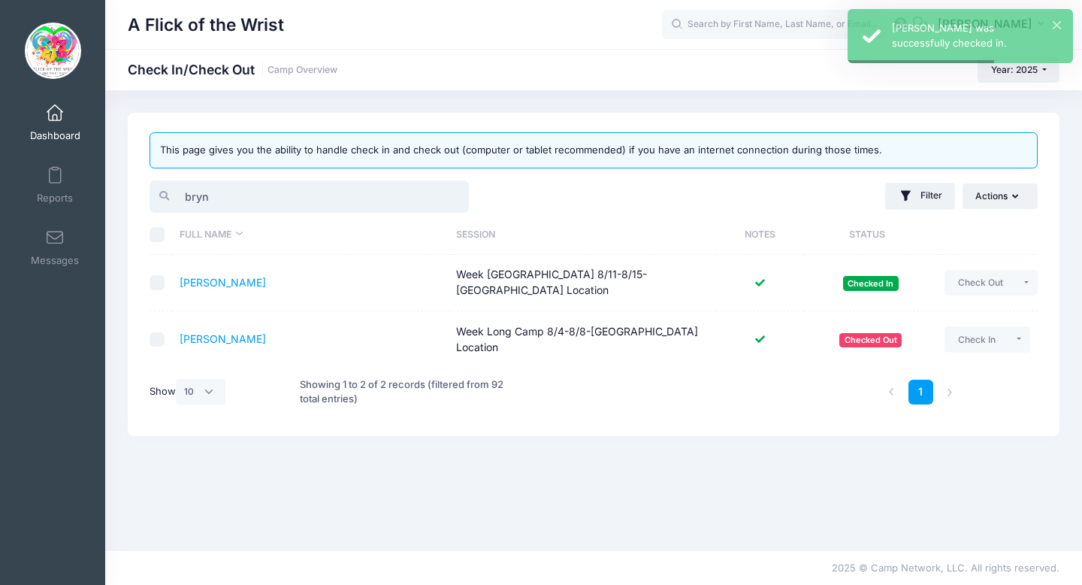
click at [295, 202] on input "bryn" at bounding box center [309, 196] width 319 height 32
type input "b"
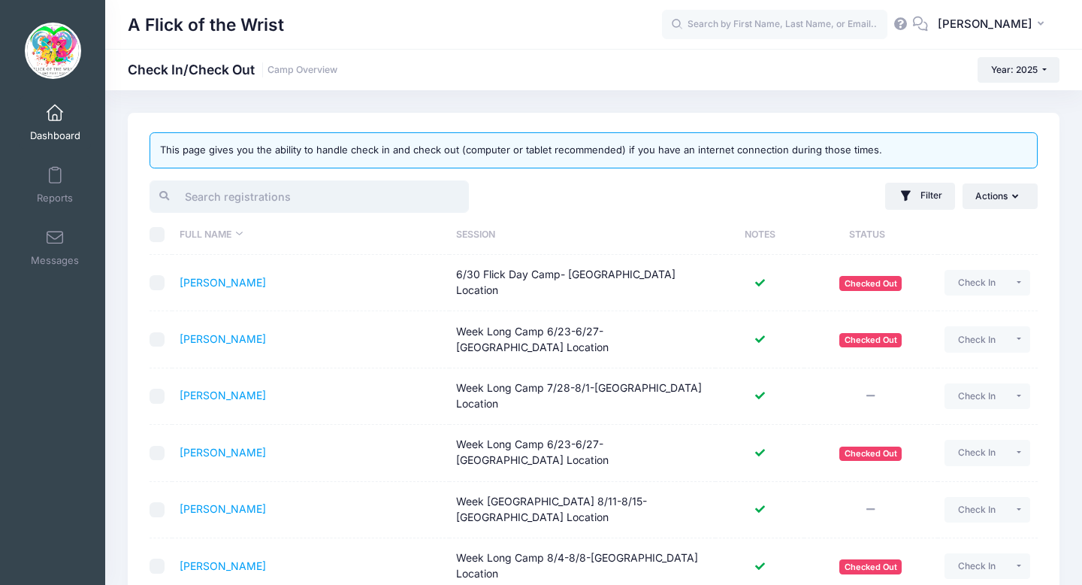
click at [343, 183] on input "search" at bounding box center [309, 196] width 319 height 32
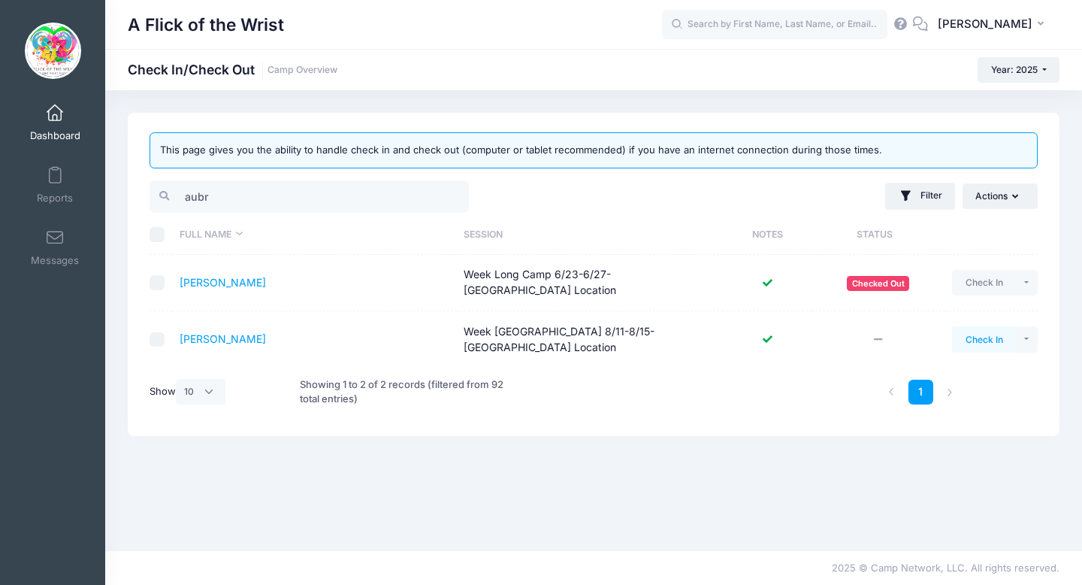
click at [981, 326] on button "Check In" at bounding box center [984, 339] width 64 height 26
click at [326, 198] on input "aubr" at bounding box center [309, 196] width 319 height 32
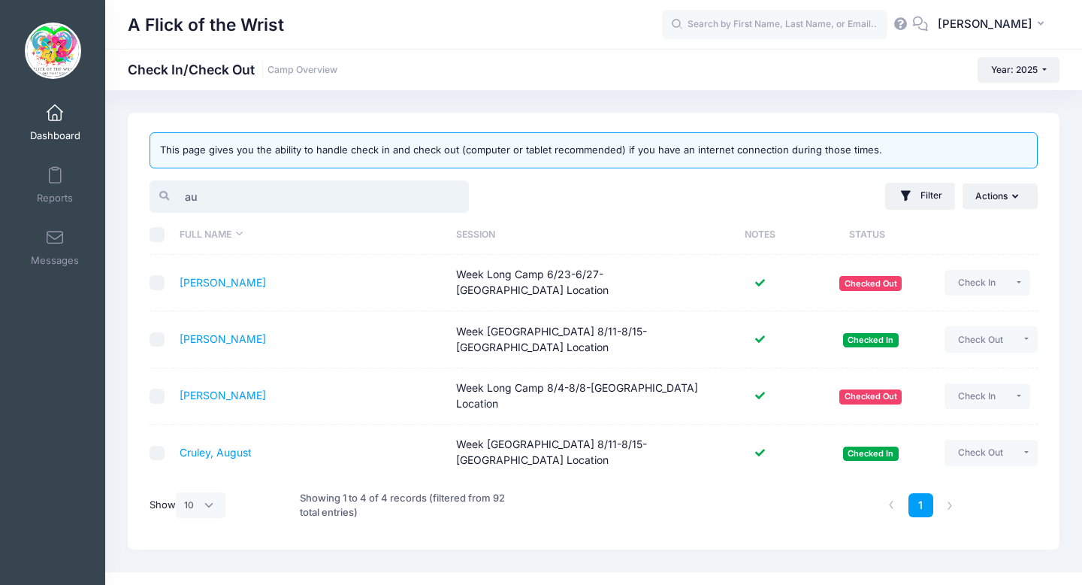
type input "a"
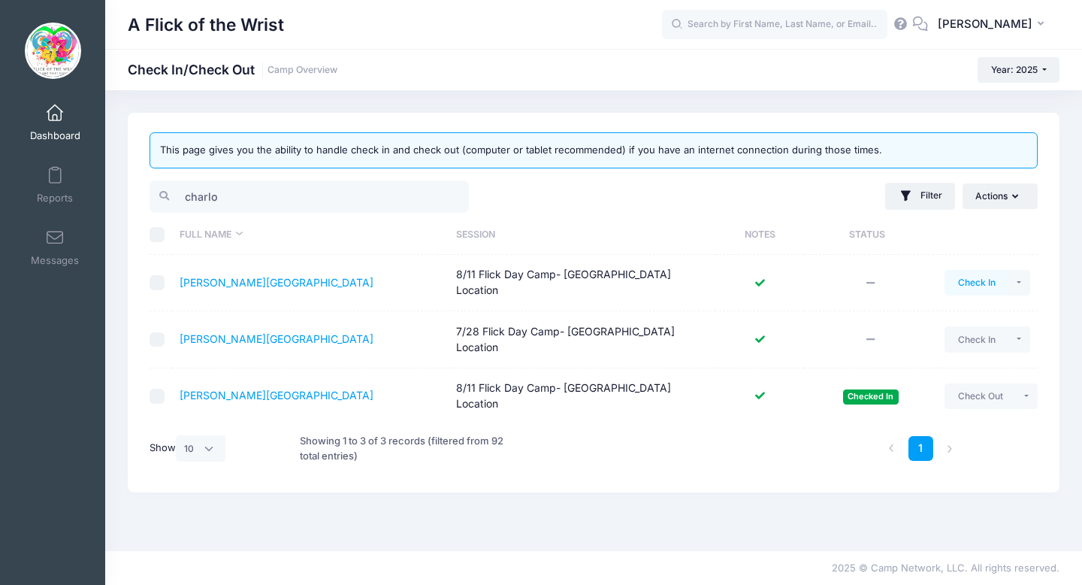
click at [990, 278] on button "Check In" at bounding box center [976, 283] width 64 height 26
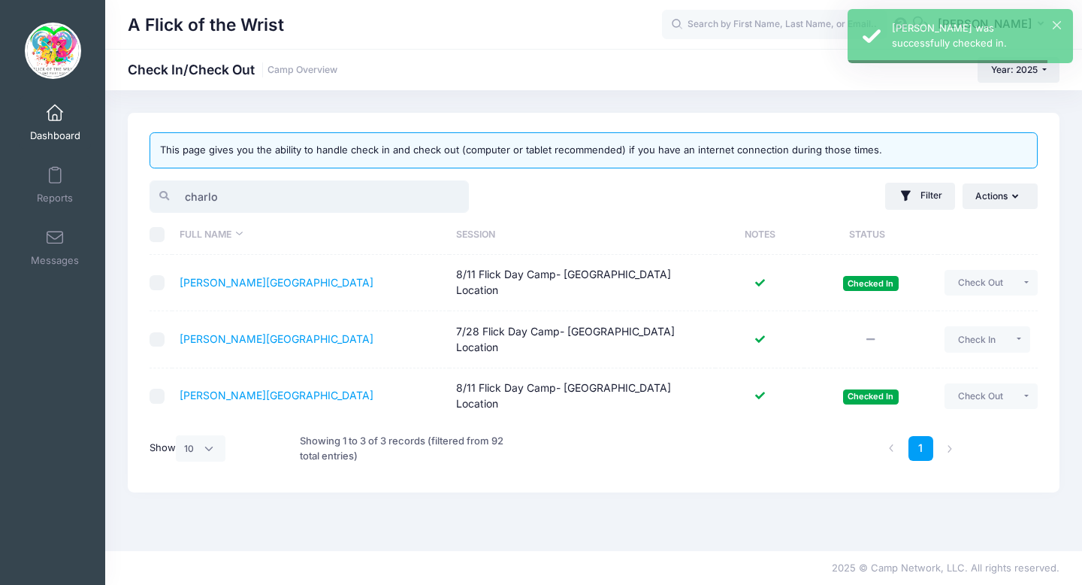
click at [337, 199] on input "charlo" at bounding box center [309, 196] width 319 height 32
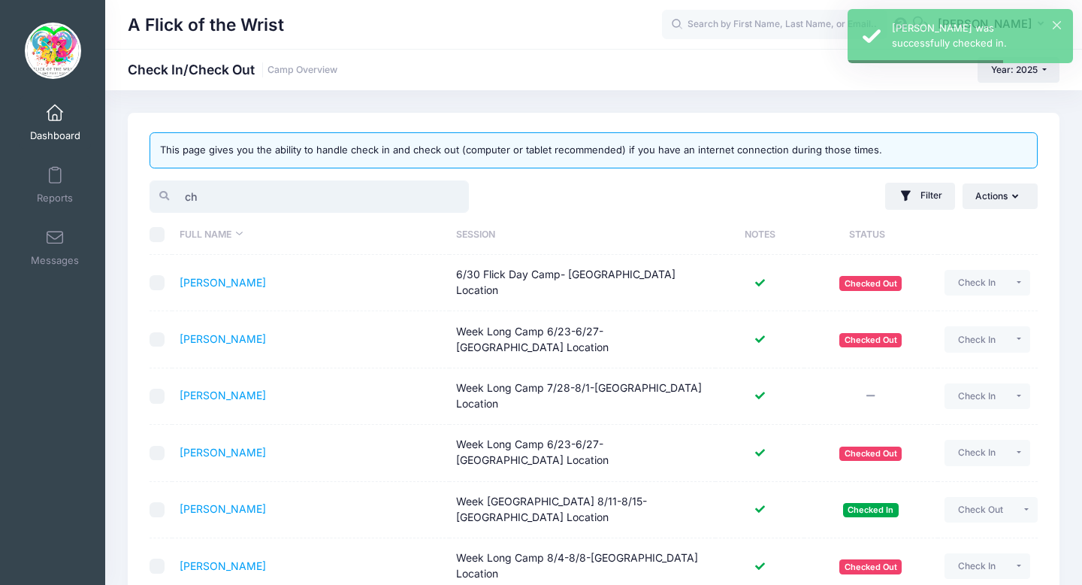
type input "c"
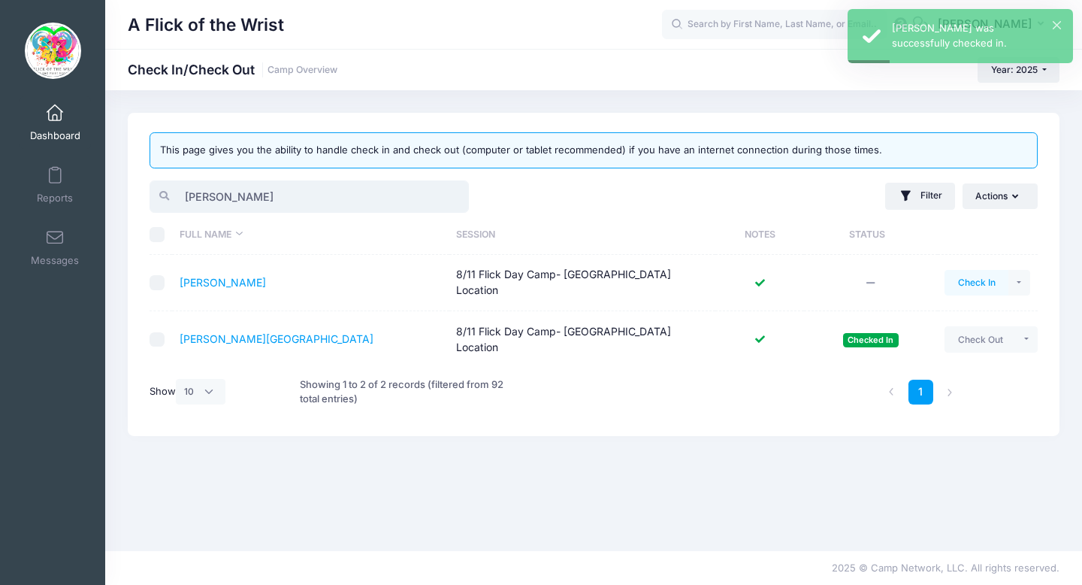
type input "santoro"
click at [967, 280] on button "Check In" at bounding box center [976, 283] width 64 height 26
click at [446, 196] on input "santoro" at bounding box center [309, 196] width 319 height 32
click at [451, 197] on input "santoro" at bounding box center [309, 196] width 319 height 32
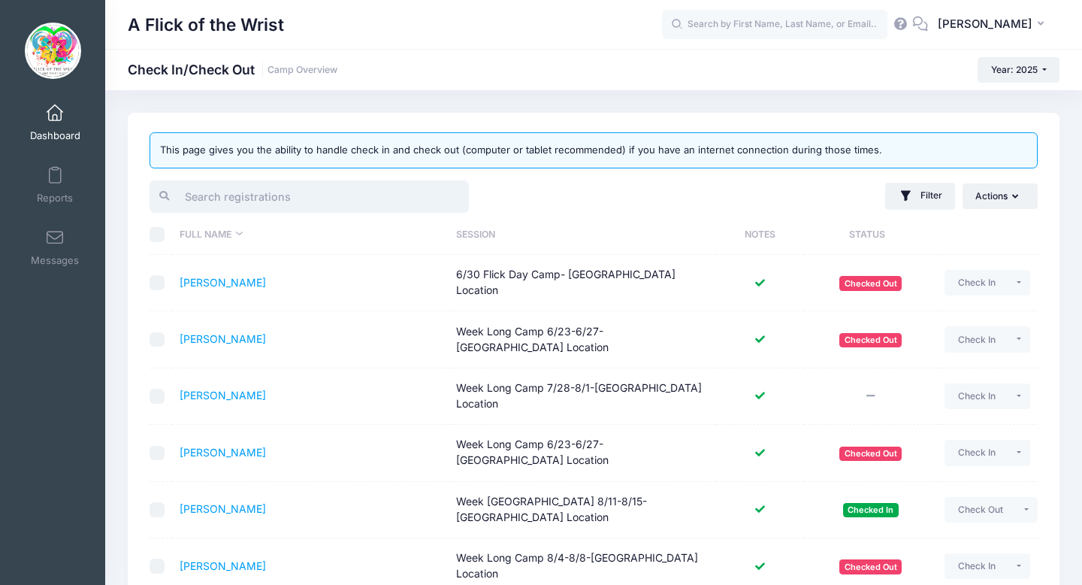
click at [312, 195] on input "search" at bounding box center [309, 196] width 319 height 32
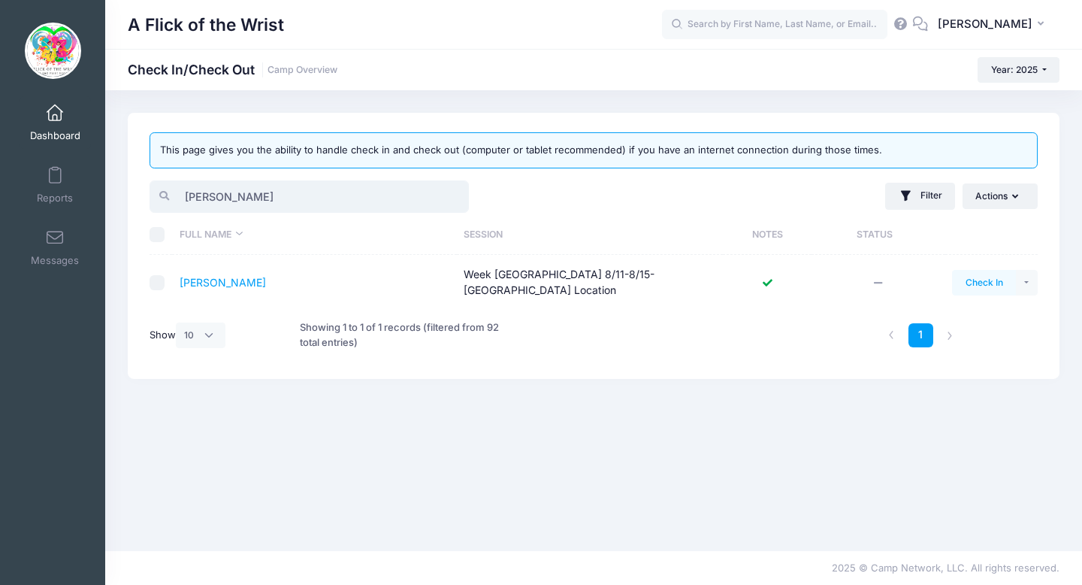
type input "brody"
click at [999, 278] on button "Check In" at bounding box center [984, 283] width 64 height 26
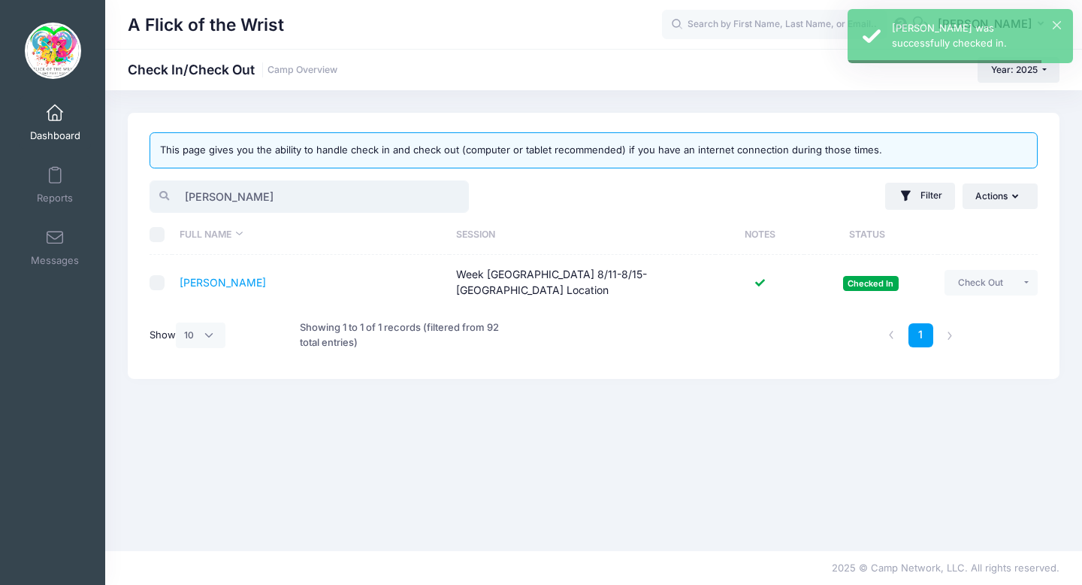
click at [449, 195] on input "brody" at bounding box center [309, 196] width 319 height 32
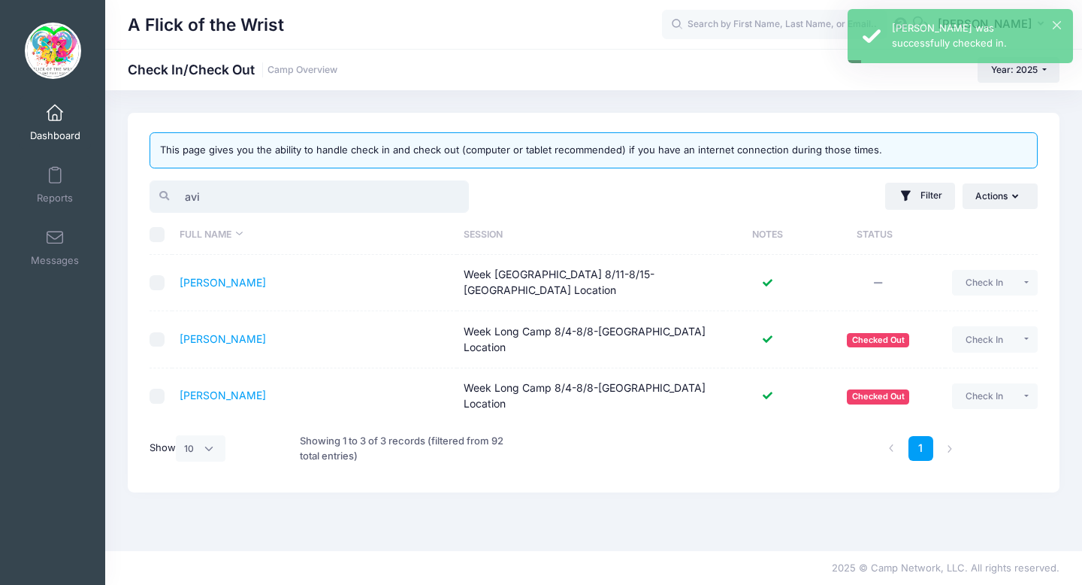
type input "avi"
click at [989, 281] on button "Check In" at bounding box center [984, 283] width 64 height 26
click at [452, 200] on input "avi" at bounding box center [309, 196] width 319 height 32
click at [452, 198] on input "avi" at bounding box center [309, 196] width 319 height 32
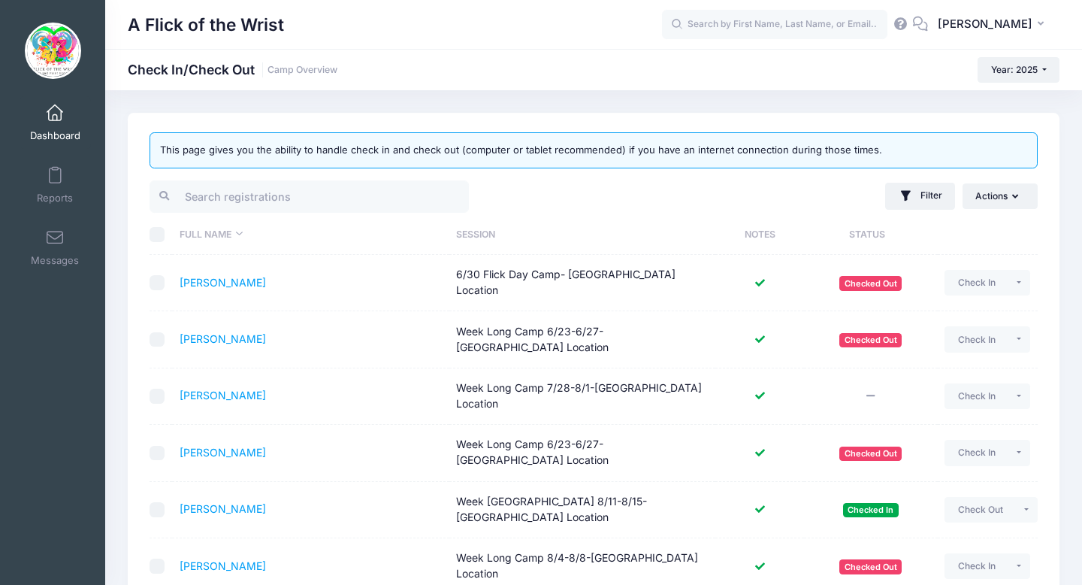
click at [38, 116] on link "Dashboard" at bounding box center [55, 122] width 71 height 53
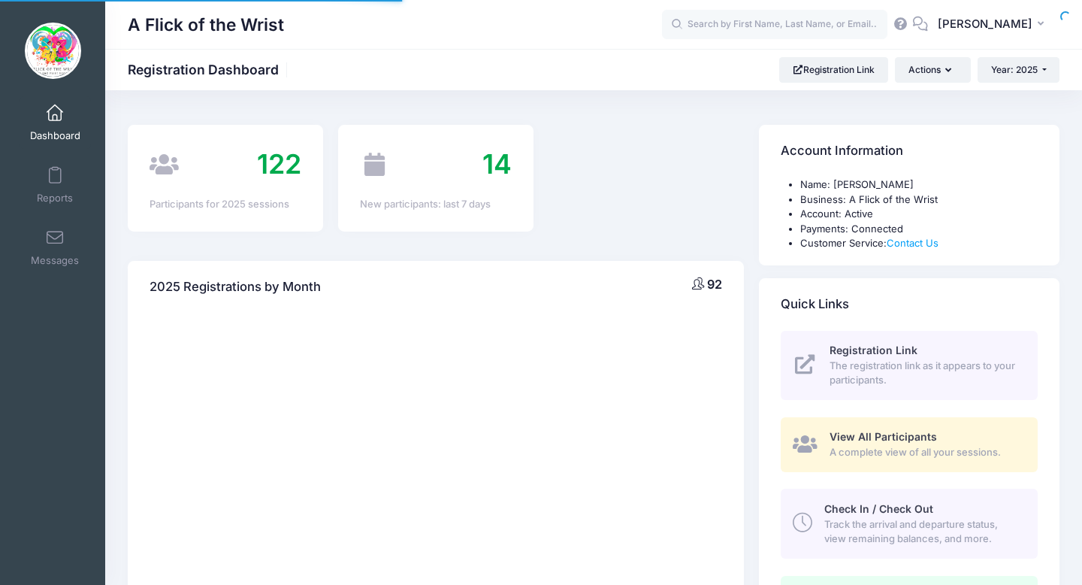
select select
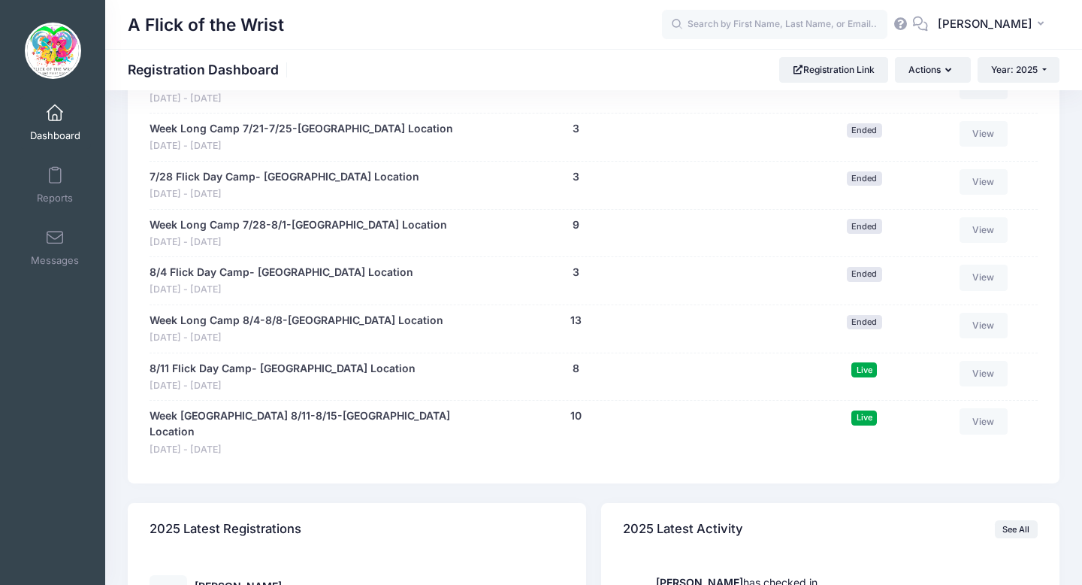
scroll to position [1146, 0]
click at [282, 367] on link "8/11 Flick Day Camp- MALVERN Location" at bounding box center [283, 368] width 266 height 16
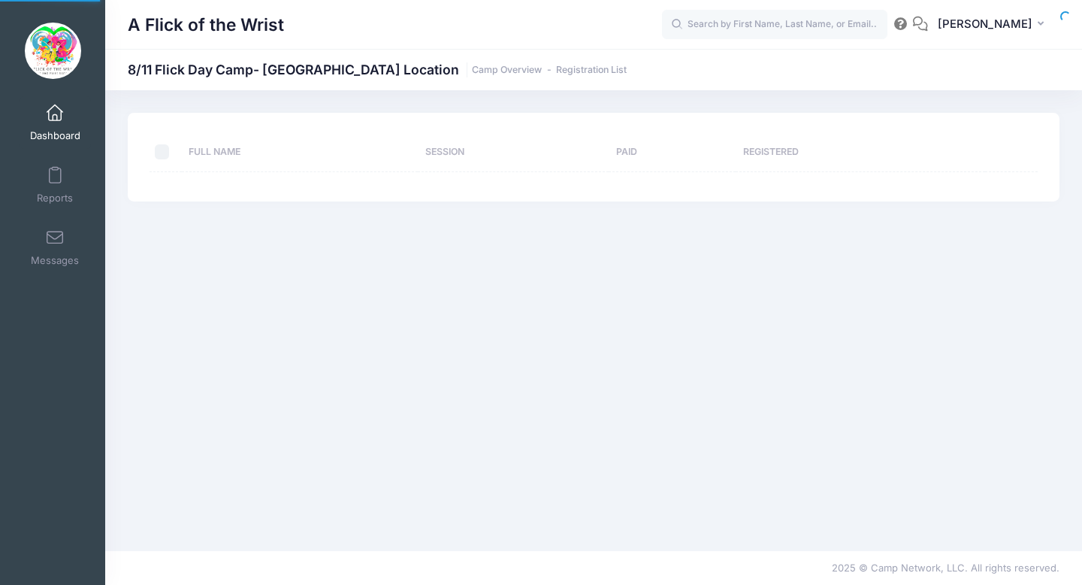
select select "10"
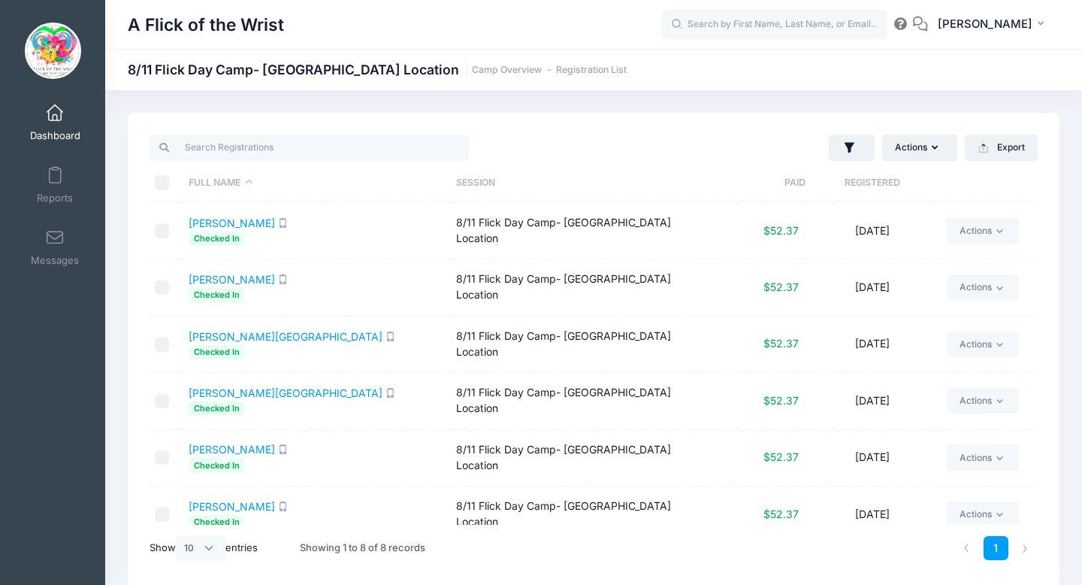
scroll to position [122, 0]
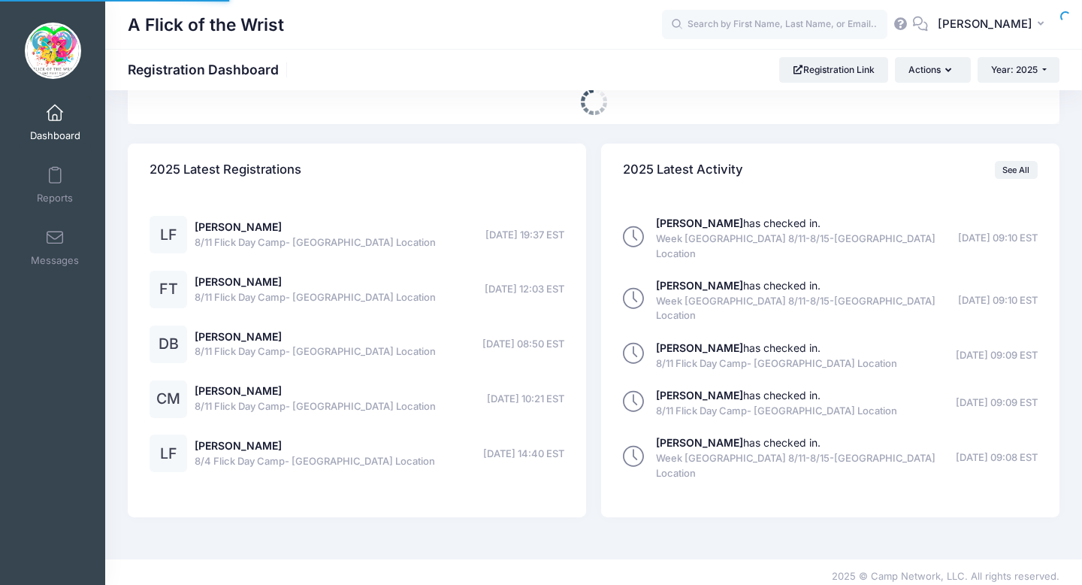
select select
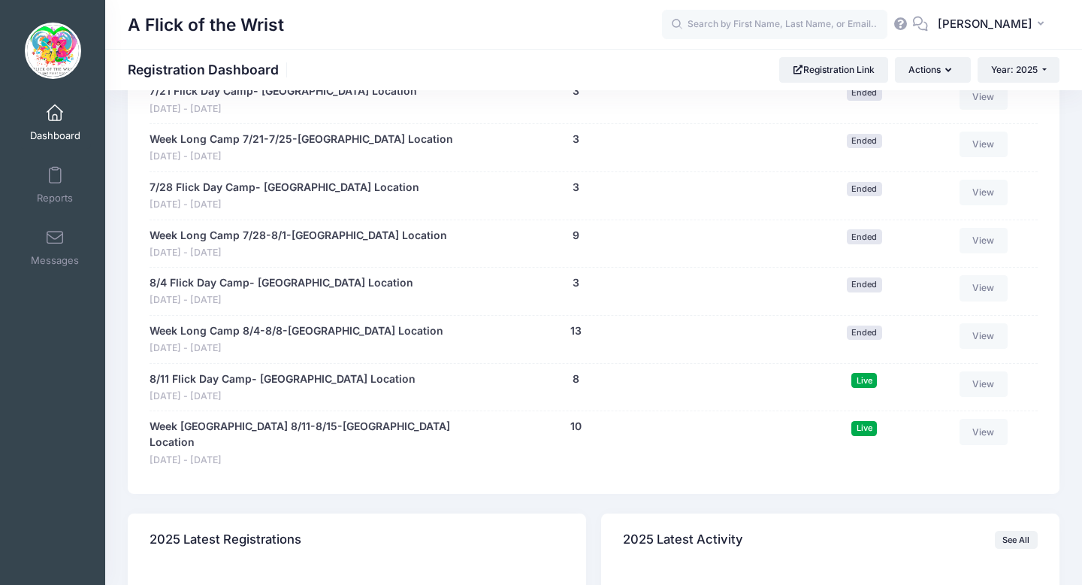
scroll to position [1136, 0]
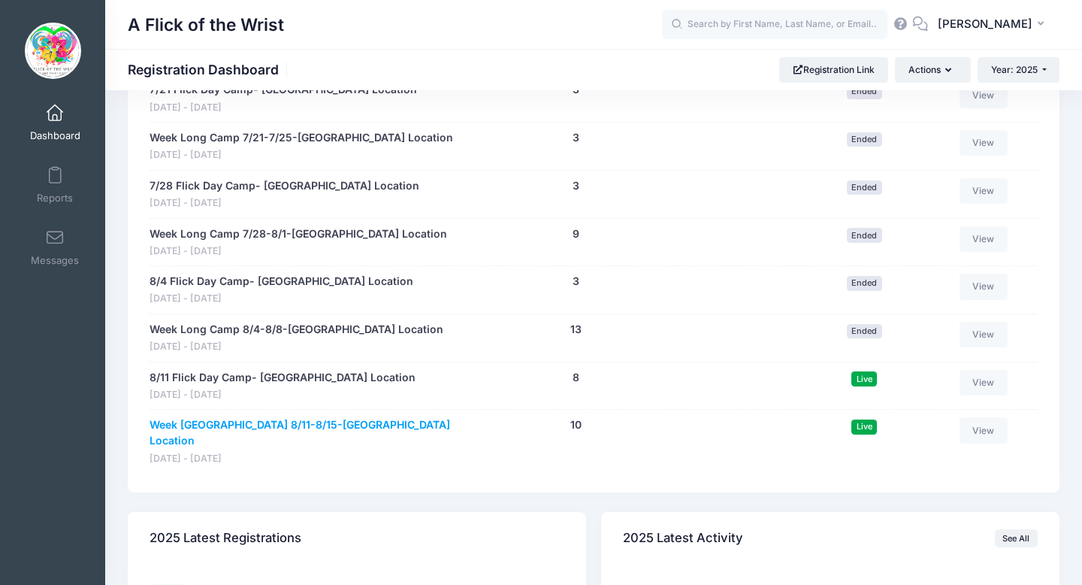
click at [292, 423] on link "Week [GEOGRAPHIC_DATA] 8/11-8/15-[GEOGRAPHIC_DATA] Location" at bounding box center [306, 433] width 313 height 32
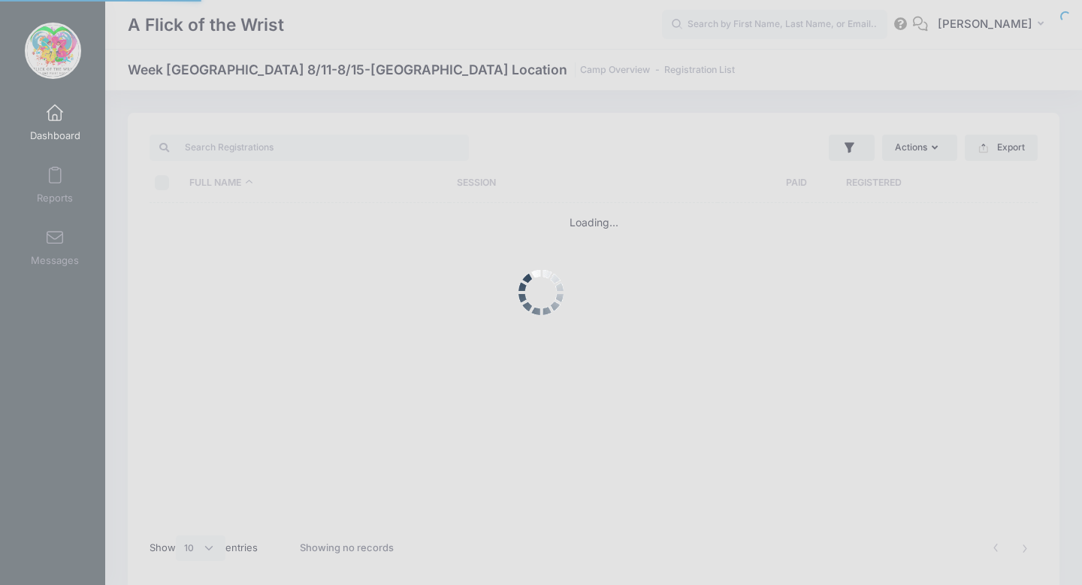
select select "10"
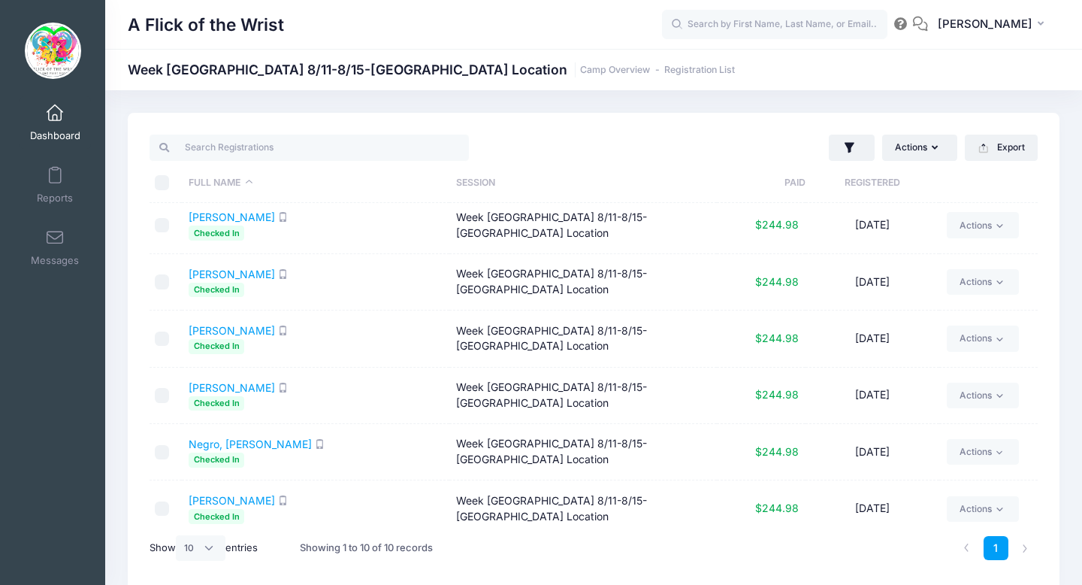
scroll to position [63, 0]
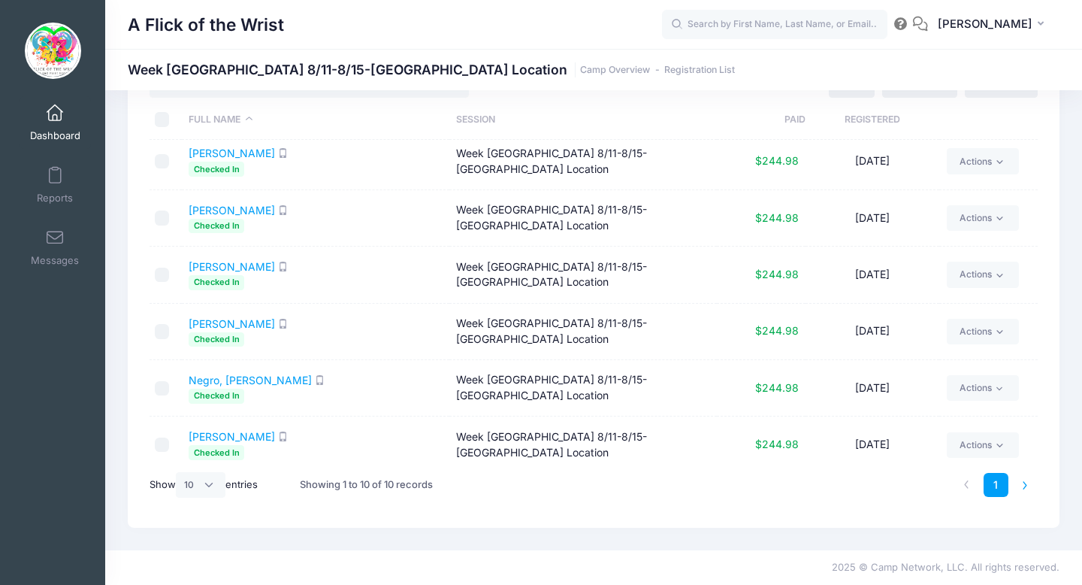
click at [1027, 487] on li at bounding box center [1025, 485] width 25 height 25
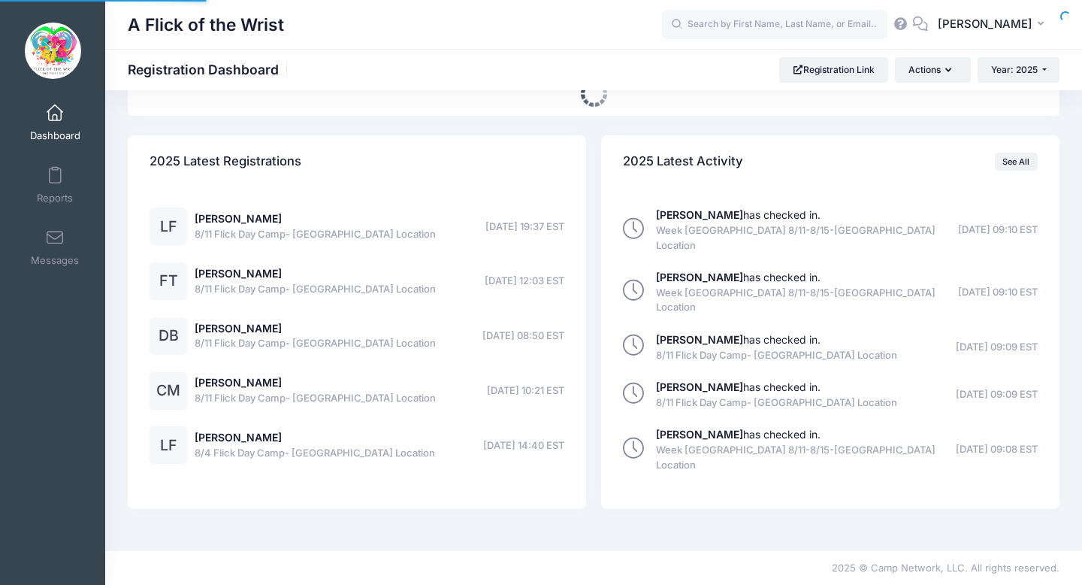
select select
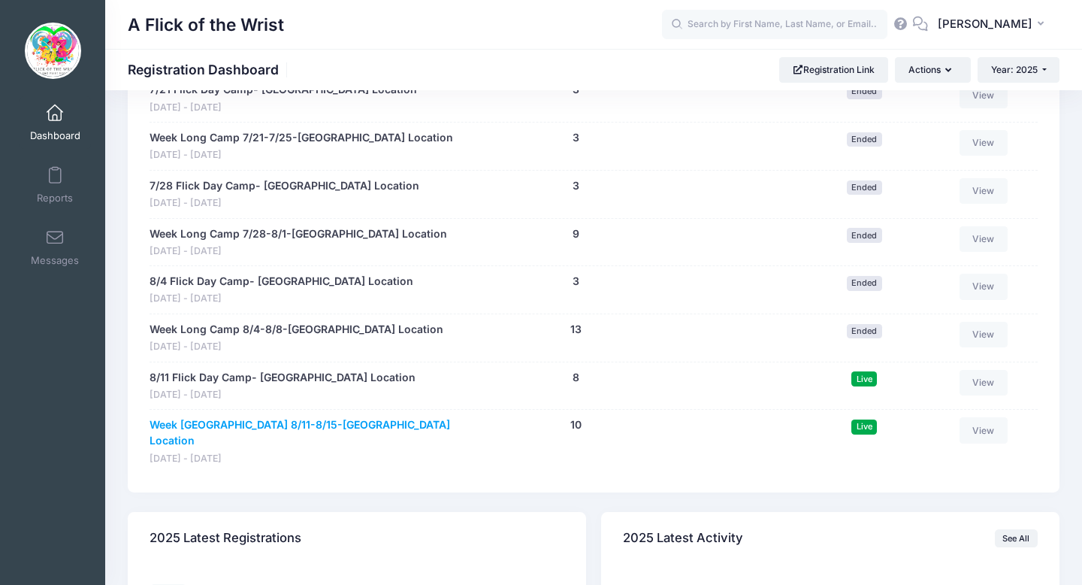
click at [292, 427] on link "Week Long Camp 8/11-8/15-MALVERN Location" at bounding box center [306, 433] width 313 height 32
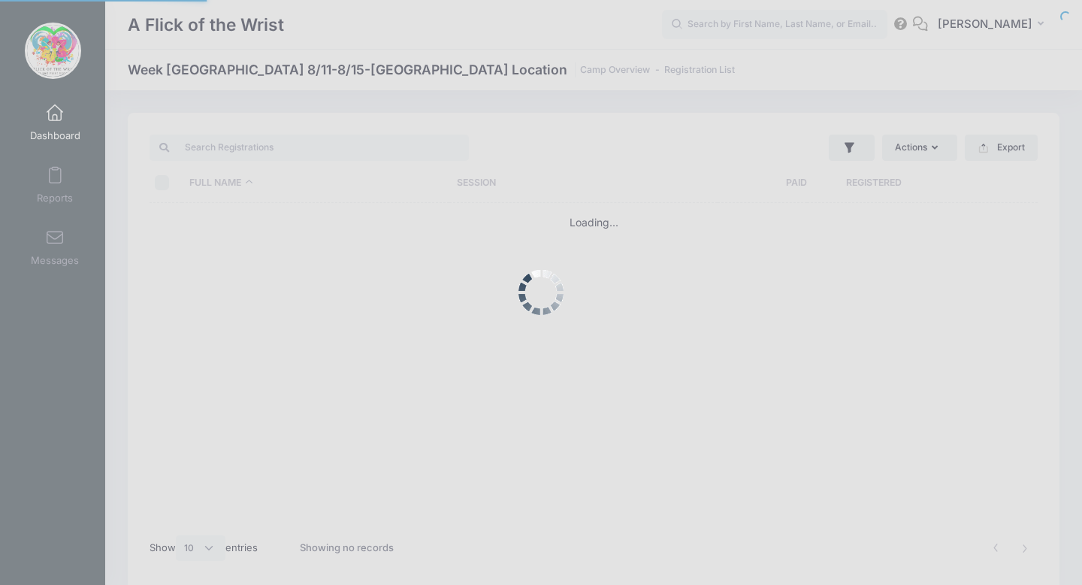
select select "10"
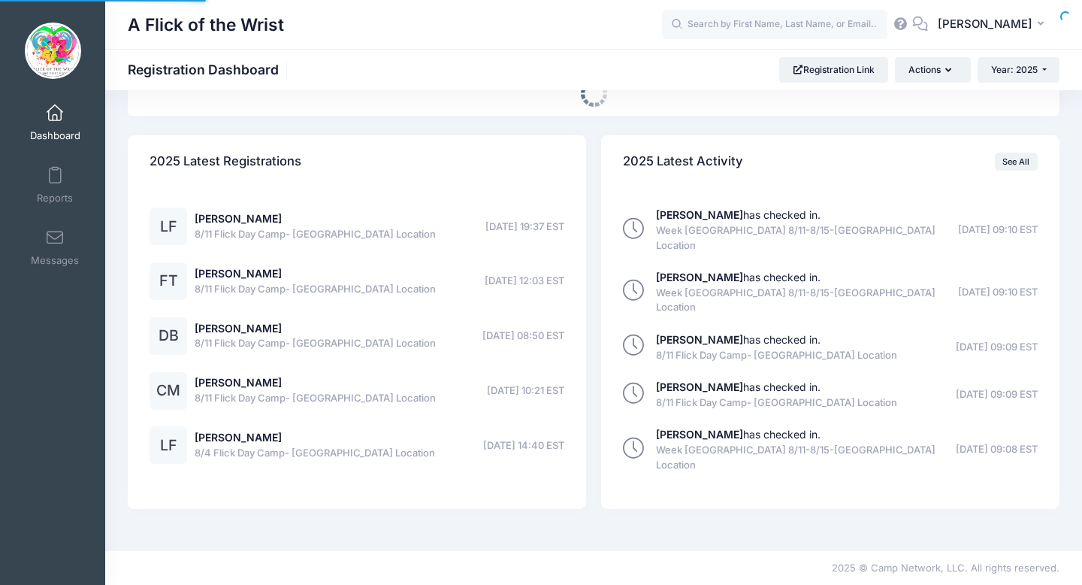
select select
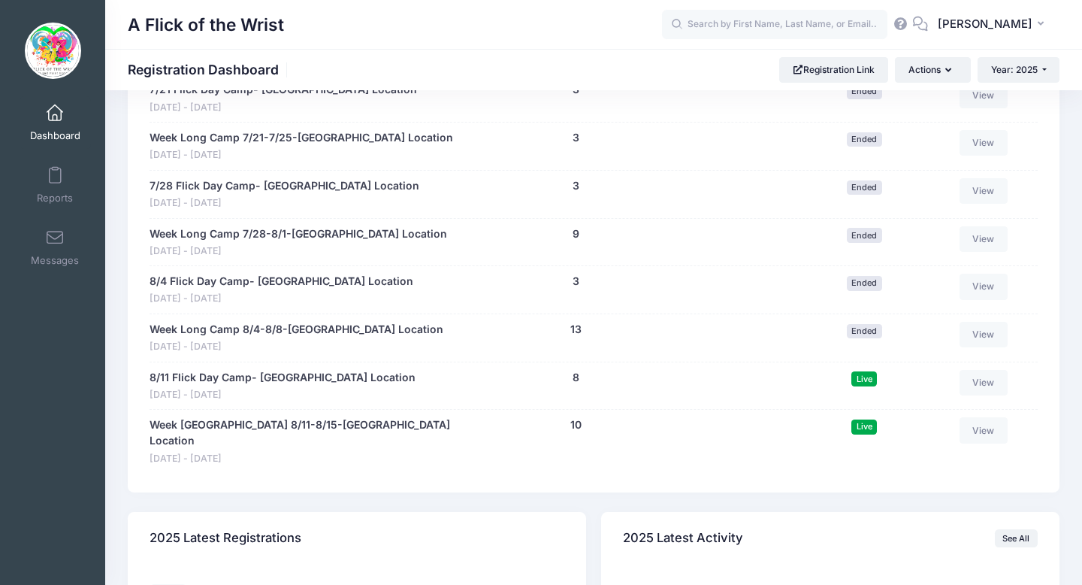
click at [306, 386] on div "8/11 Flick Day Camp- [GEOGRAPHIC_DATA] Location" at bounding box center [283, 379] width 266 height 18
click at [299, 377] on link "8/11 Flick Day Camp- [GEOGRAPHIC_DATA] Location" at bounding box center [283, 378] width 266 height 16
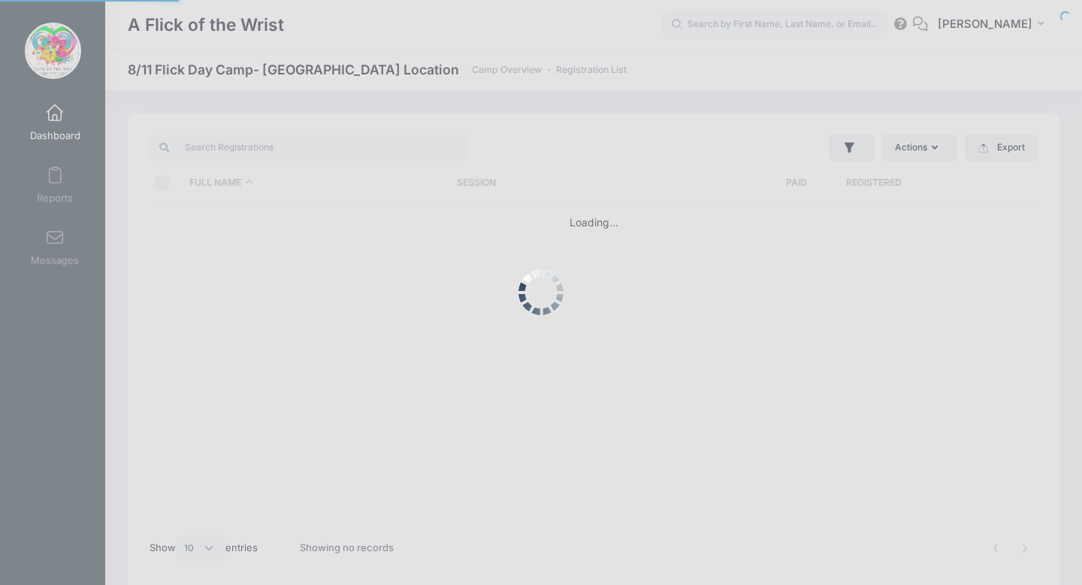
select select "10"
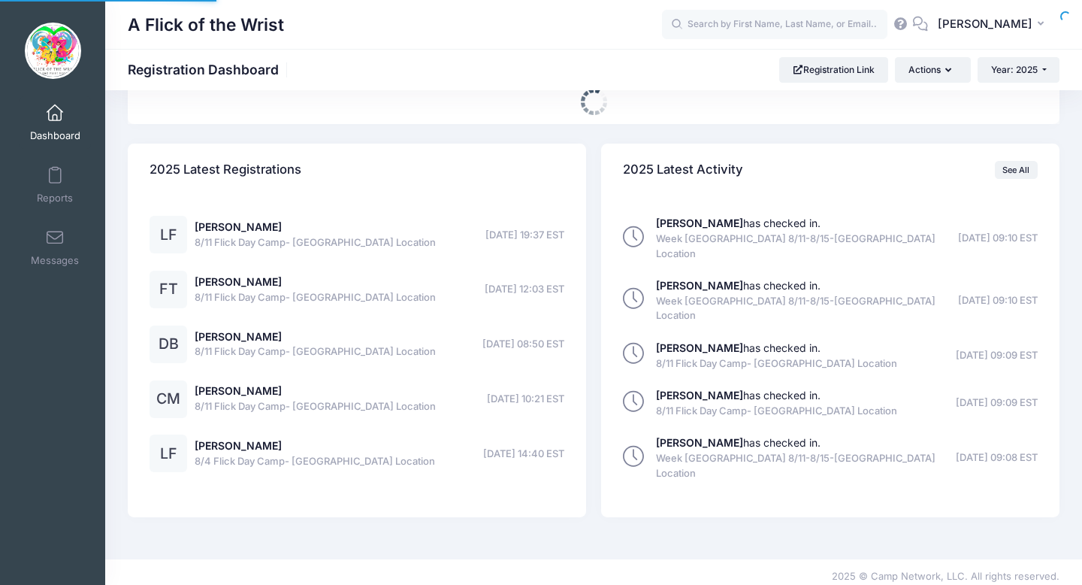
select select
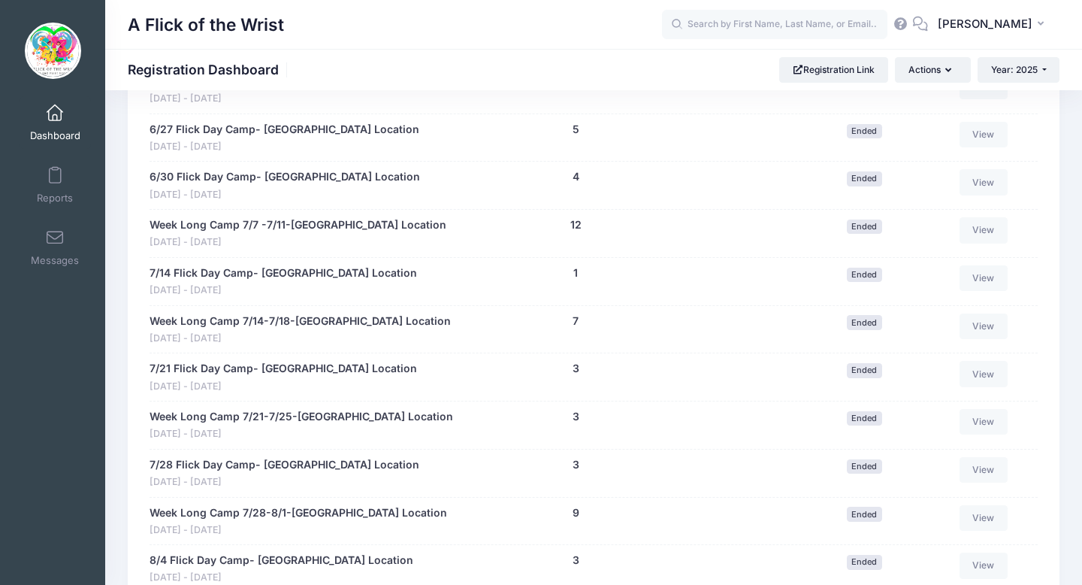
scroll to position [861, 0]
